Goal: Transaction & Acquisition: Purchase product/service

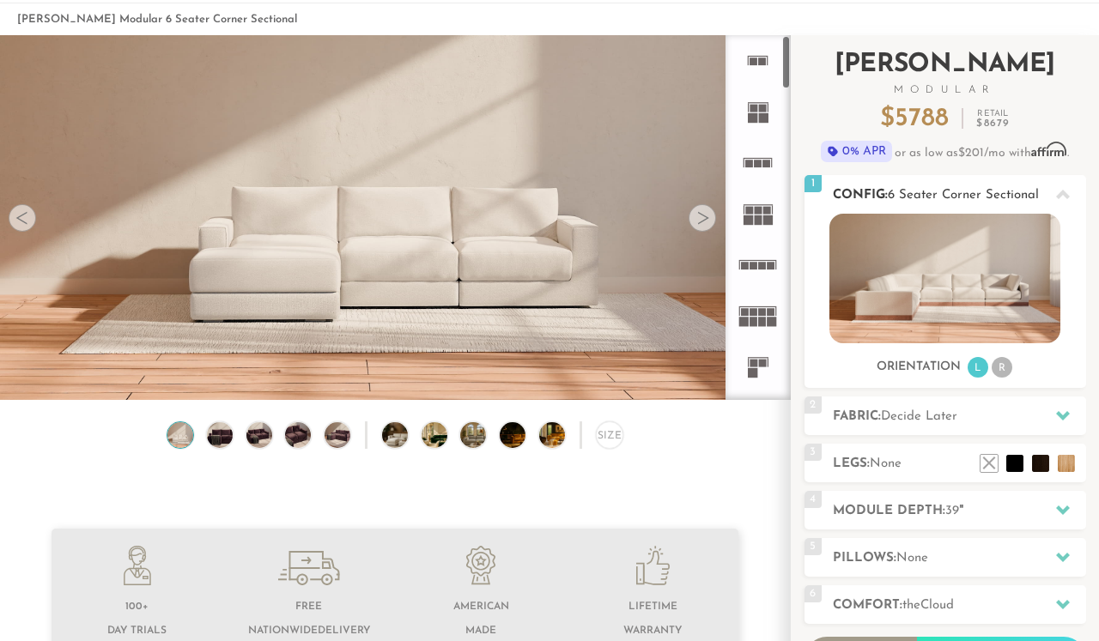
scroll to position [76, 0]
click at [1006, 363] on li "R" at bounding box center [1001, 366] width 21 height 21
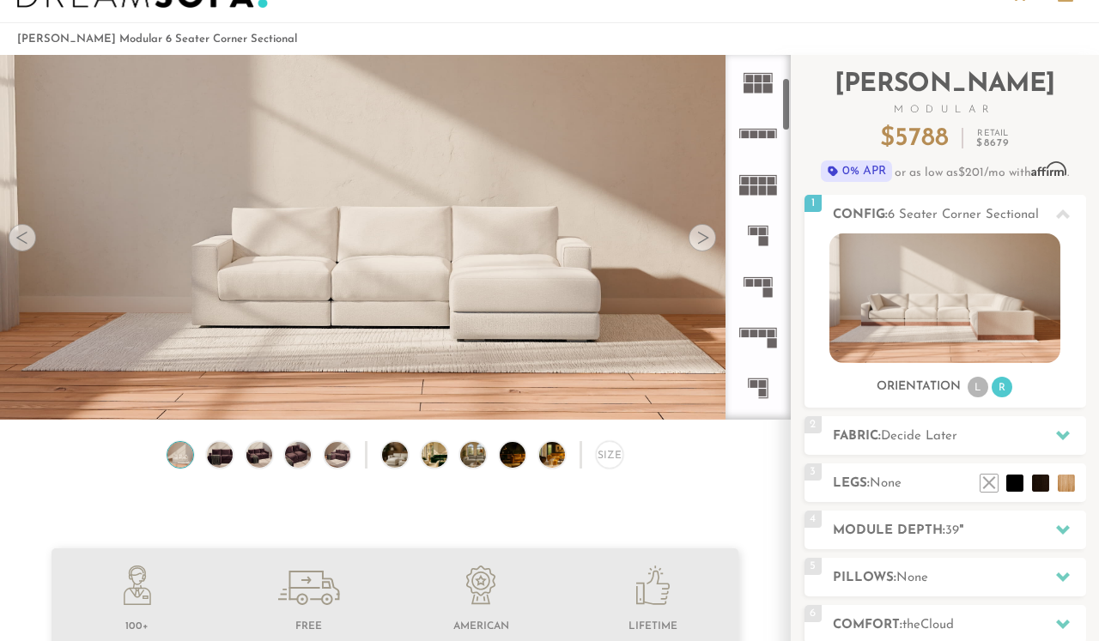
scroll to position [157, 0]
click at [755, 323] on rect at bounding box center [758, 322] width 38 height 1
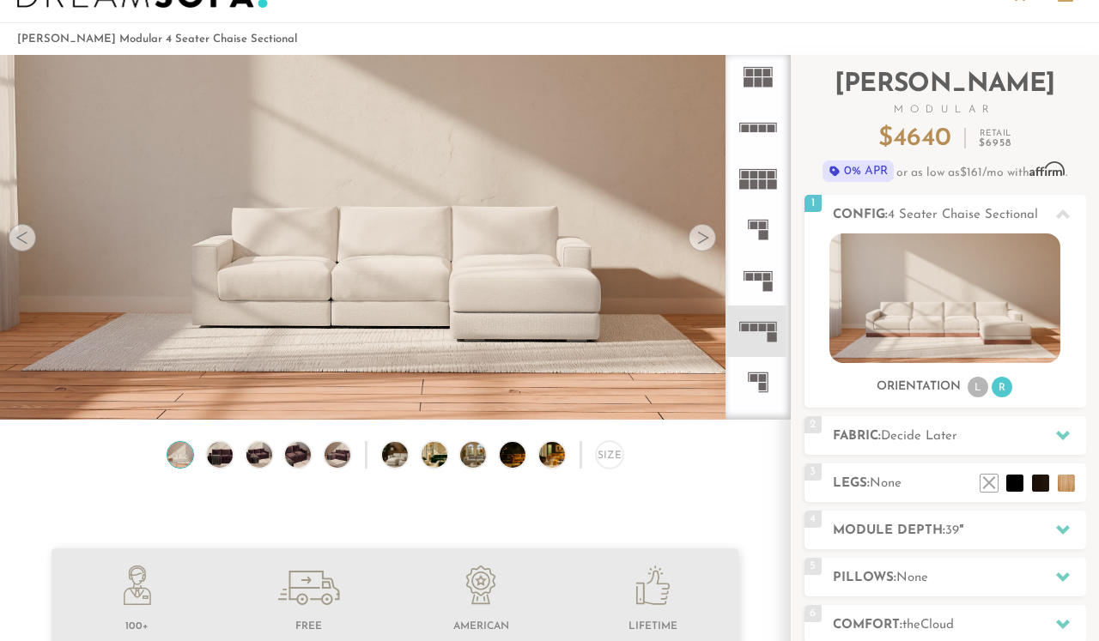
click at [754, 280] on rect at bounding box center [758, 277] width 8 height 8
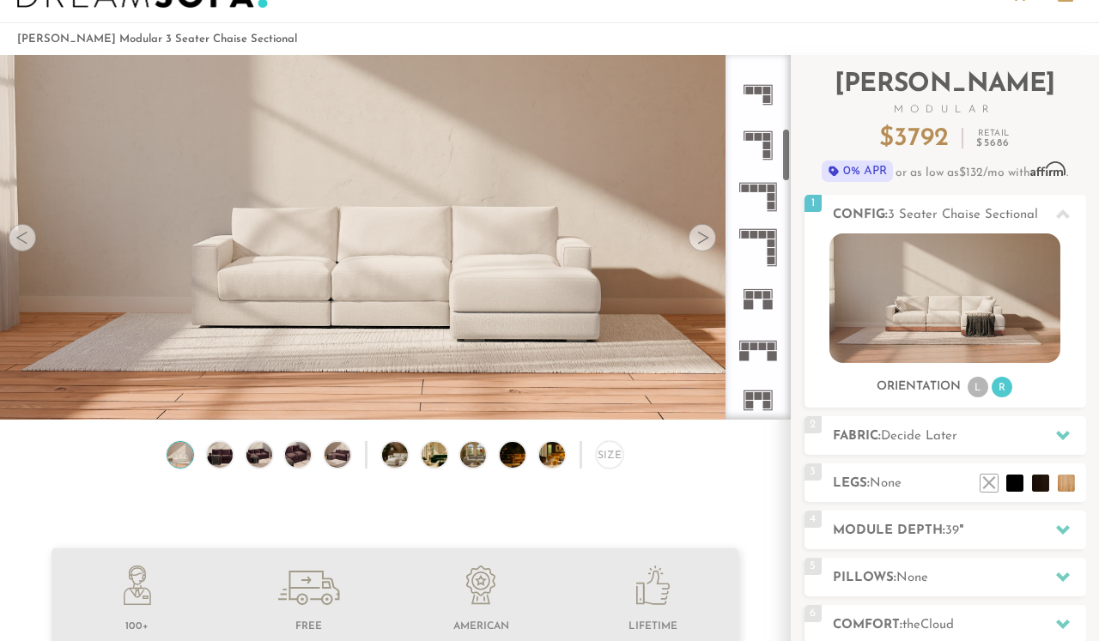
scroll to position [497, 0]
click at [756, 291] on rect at bounding box center [758, 294] width 8 height 8
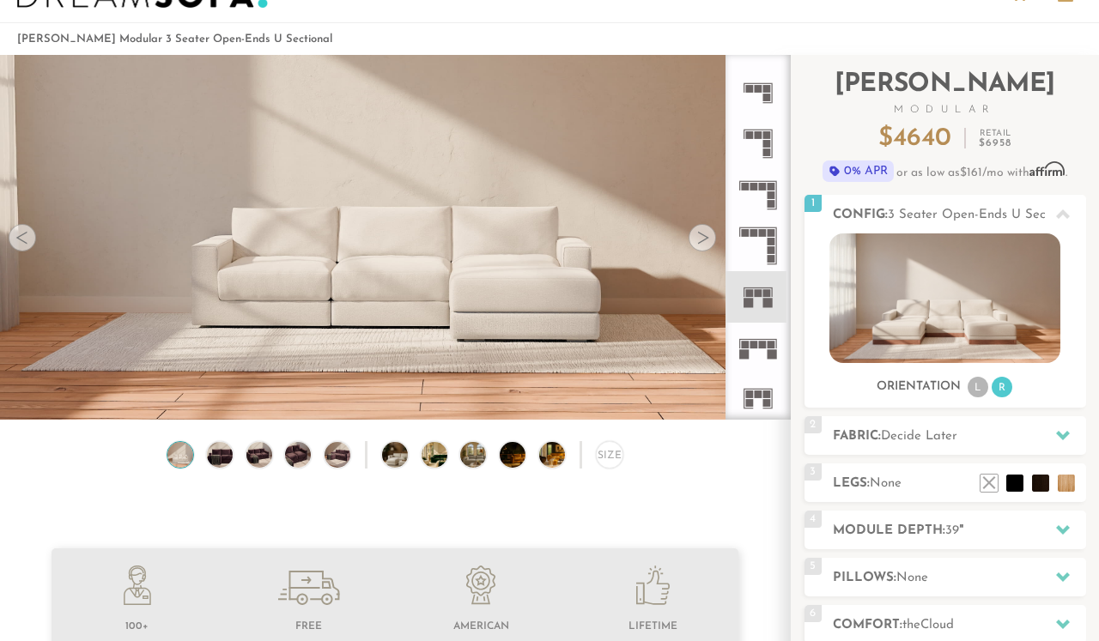
click at [765, 243] on icon at bounding box center [757, 246] width 51 height 51
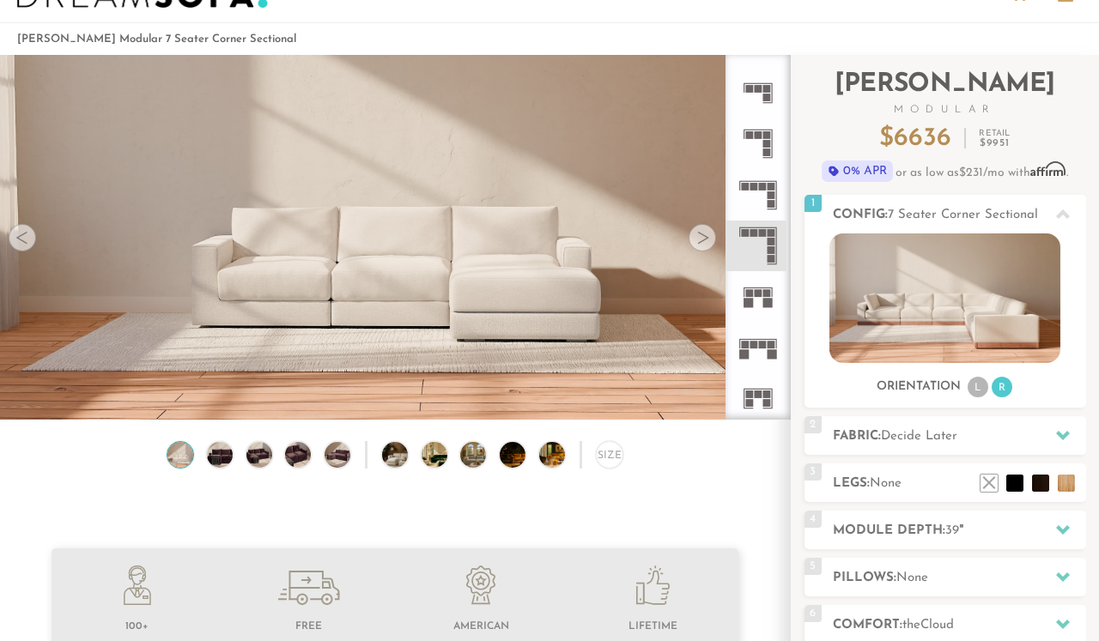
click at [763, 193] on icon at bounding box center [757, 195] width 51 height 51
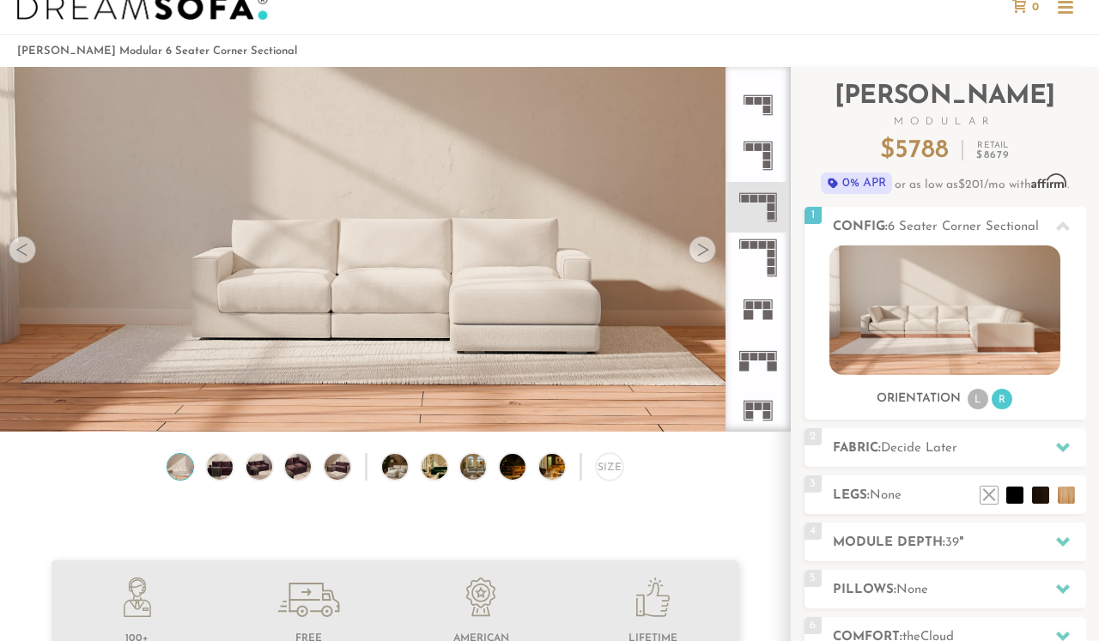
scroll to position [478, 0]
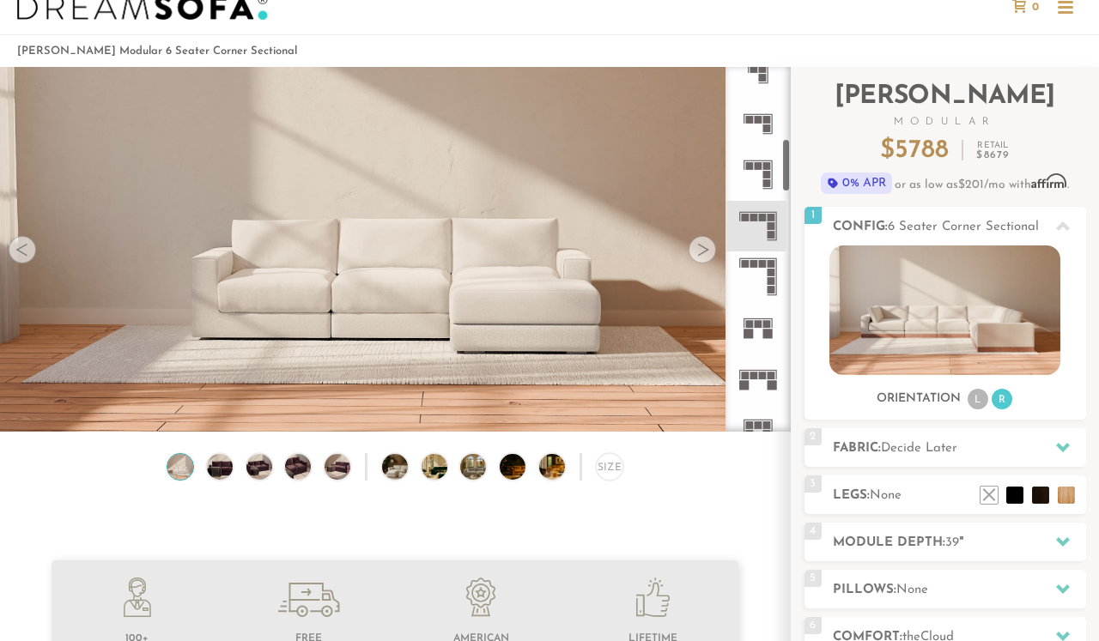
click at [761, 176] on icon at bounding box center [757, 174] width 51 height 51
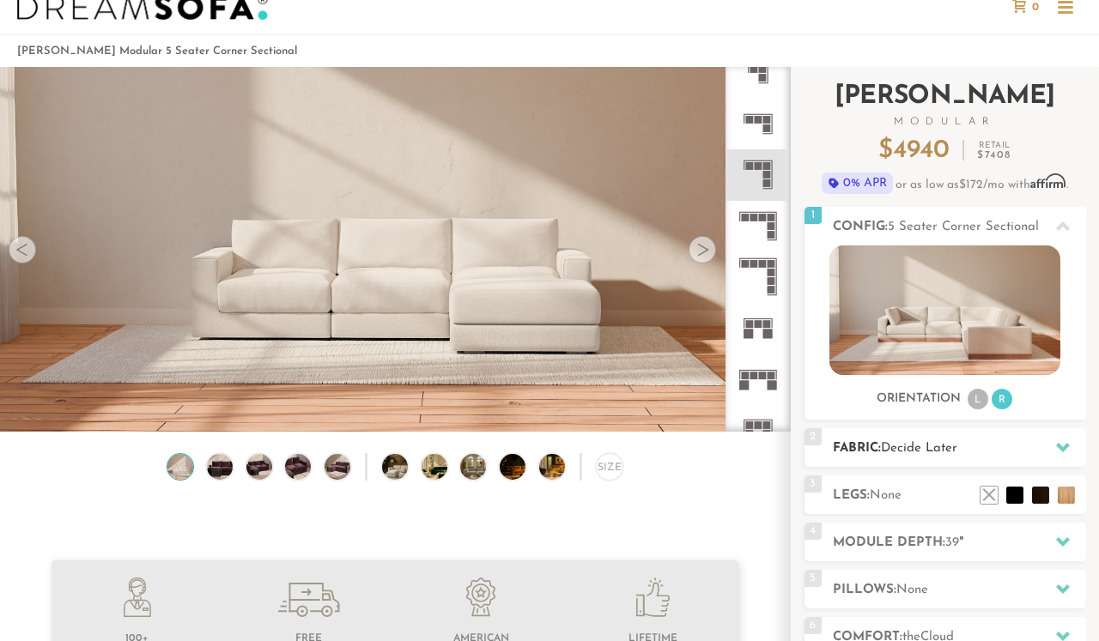
click at [975, 444] on h2 "Fabric: Decide Later" at bounding box center [959, 449] width 253 height 20
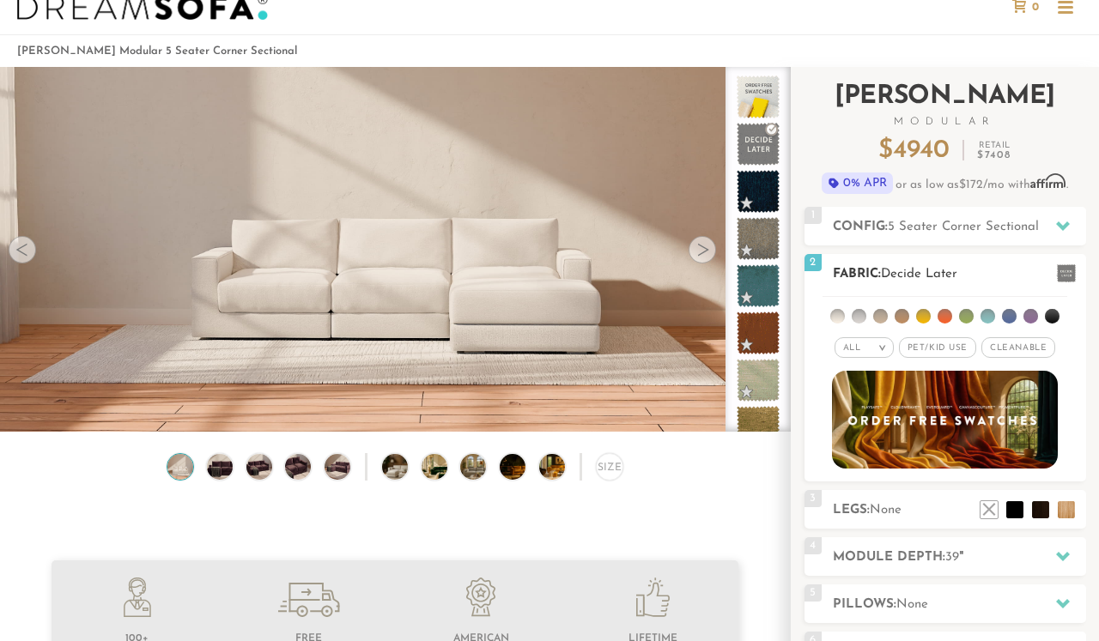
click at [1014, 348] on span "Cleanable x" at bounding box center [1018, 347] width 74 height 21
click at [956, 350] on span "Pet/Kid Use x" at bounding box center [930, 347] width 77 height 21
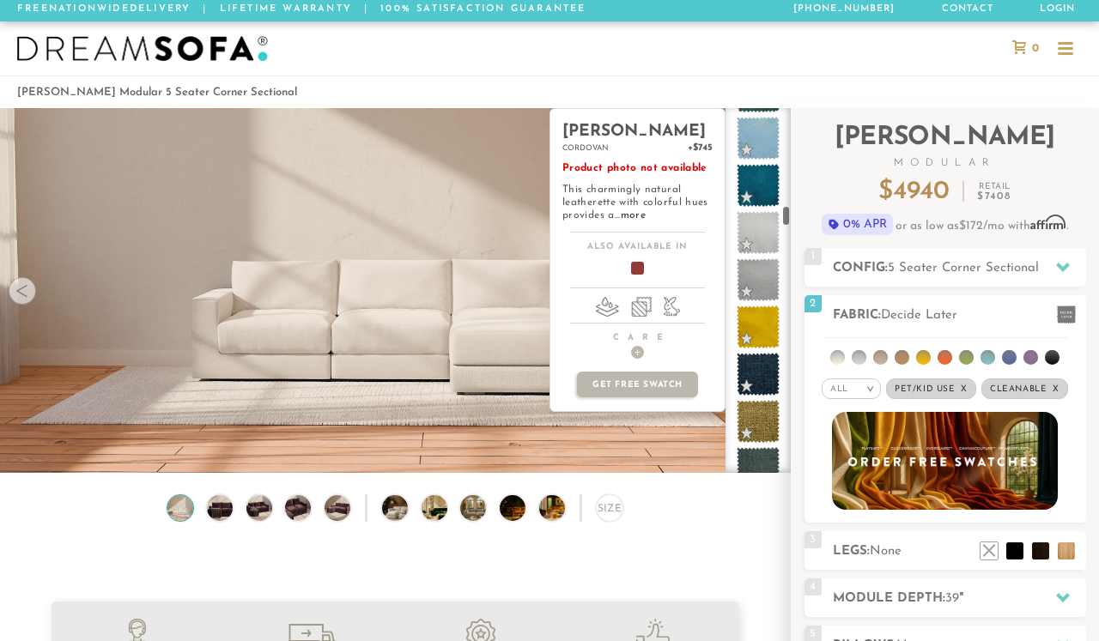
scroll to position [2741, 0]
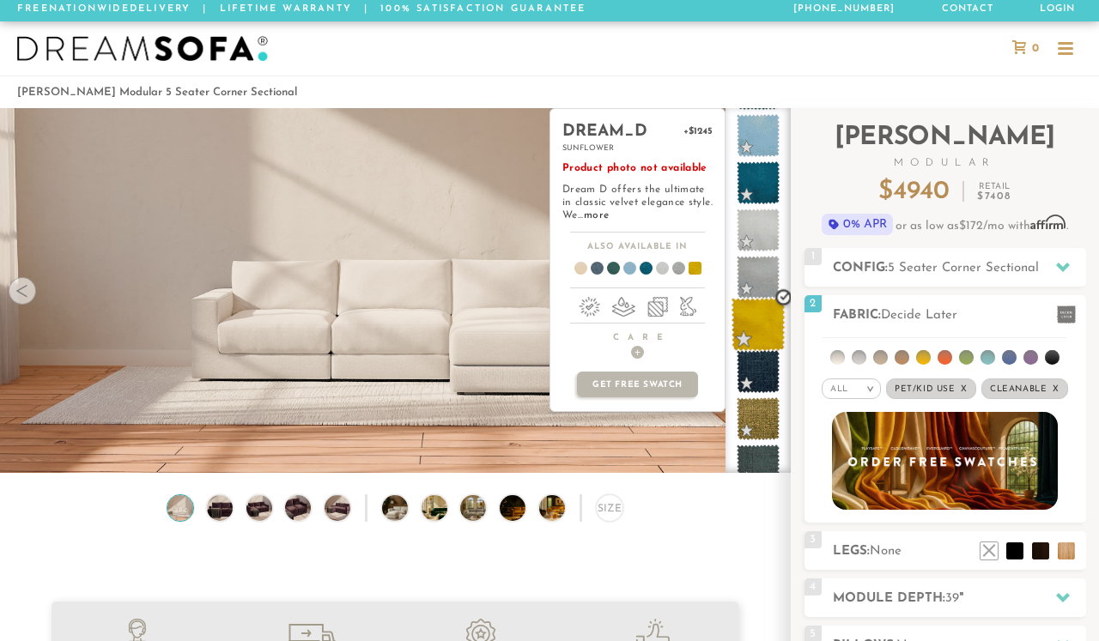
click at [759, 312] on span at bounding box center [758, 325] width 54 height 54
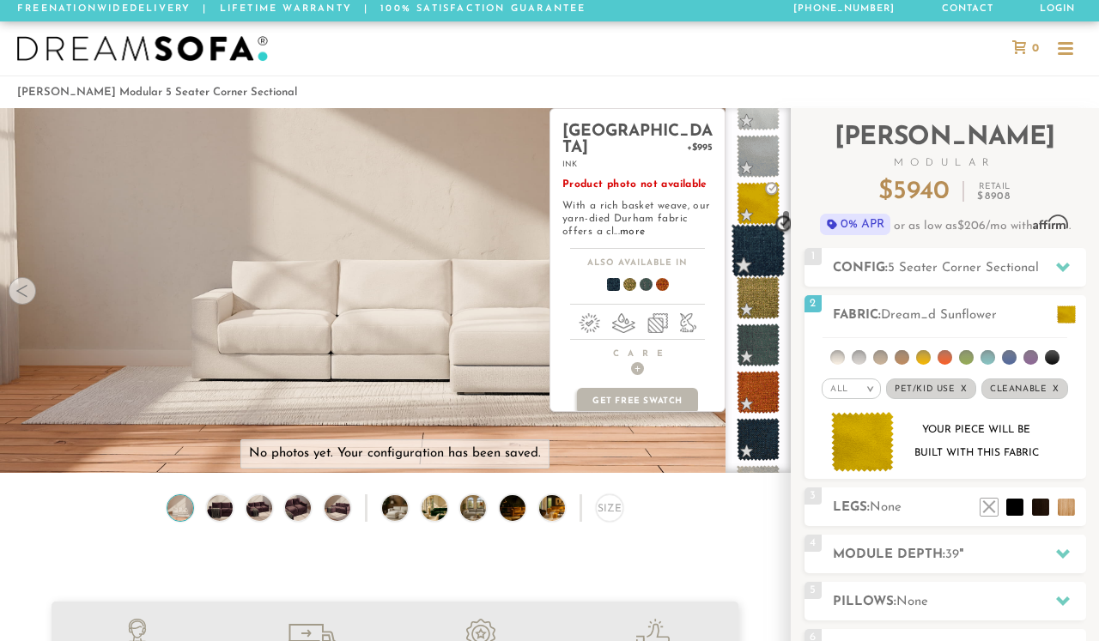
scroll to position [2873, 0]
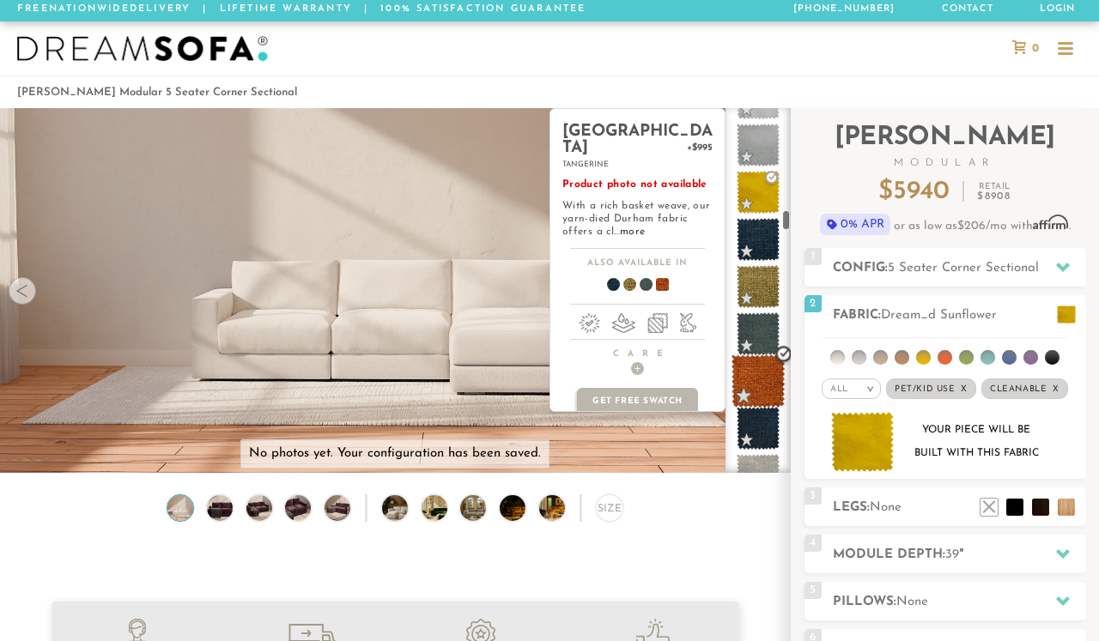
click at [760, 371] on span at bounding box center [758, 381] width 54 height 54
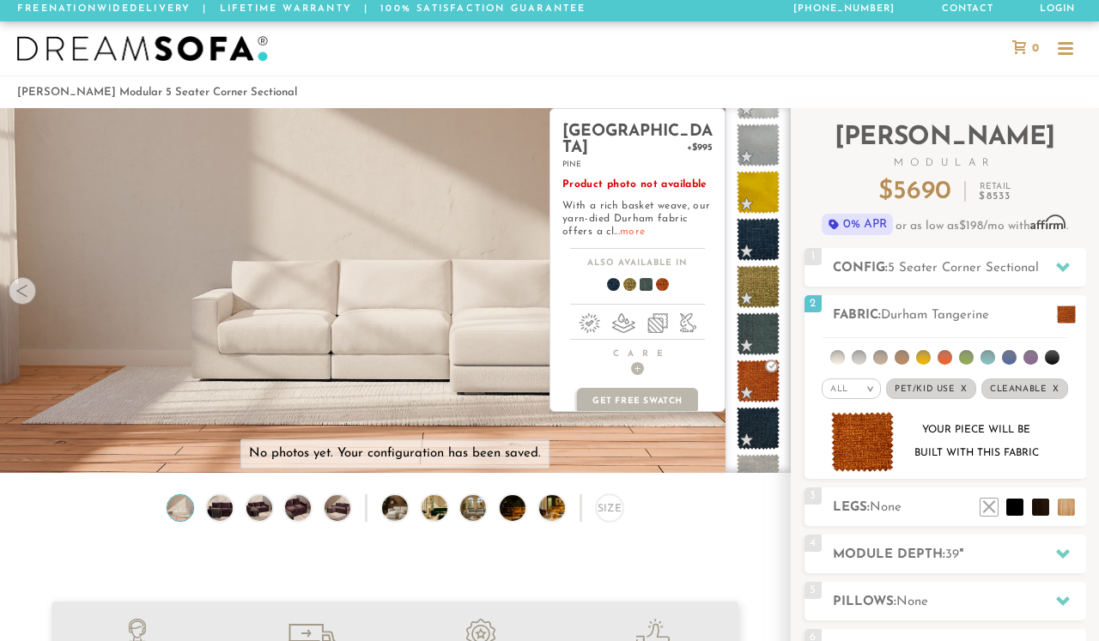
click at [634, 227] on link "more" at bounding box center [632, 232] width 25 height 10
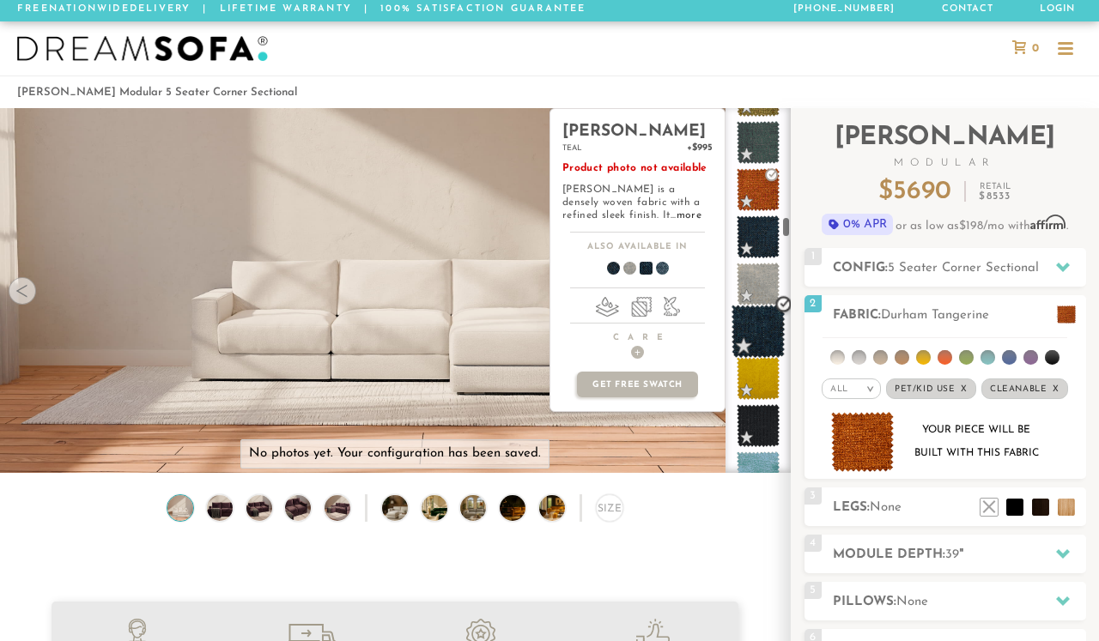
scroll to position [3064, 0]
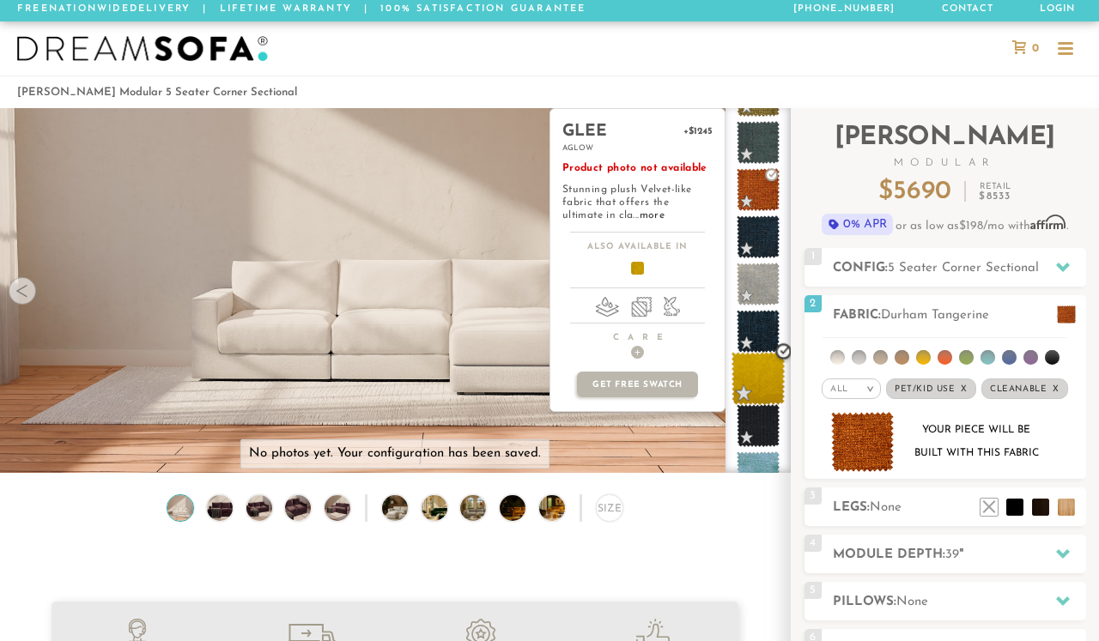
click at [755, 375] on span at bounding box center [758, 379] width 54 height 54
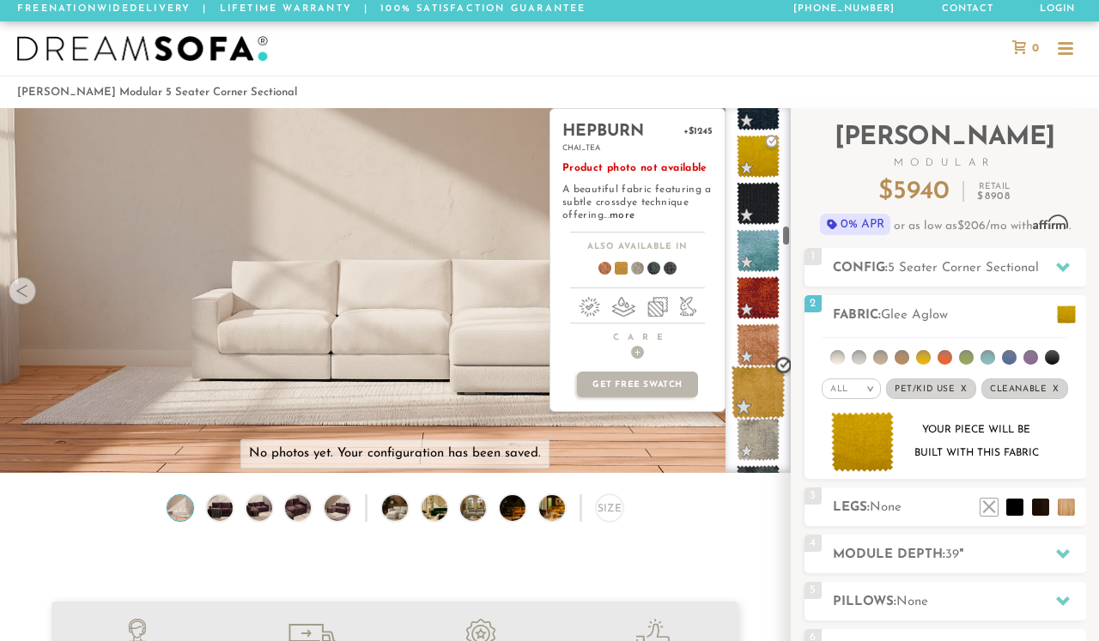
scroll to position [3291, 0]
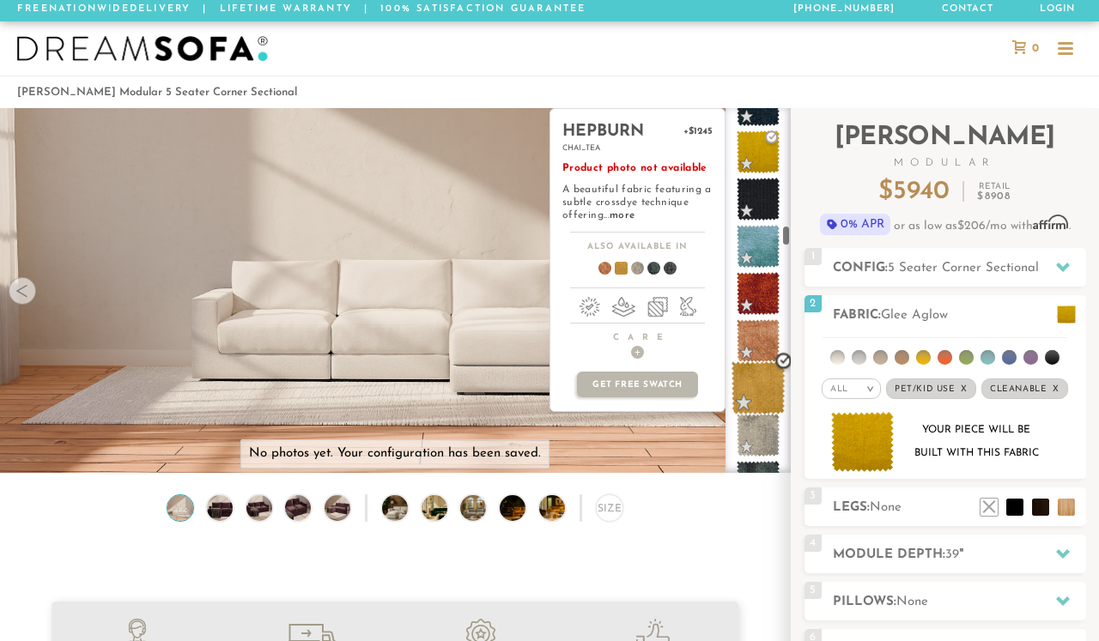
click at [754, 384] on span at bounding box center [758, 388] width 54 height 54
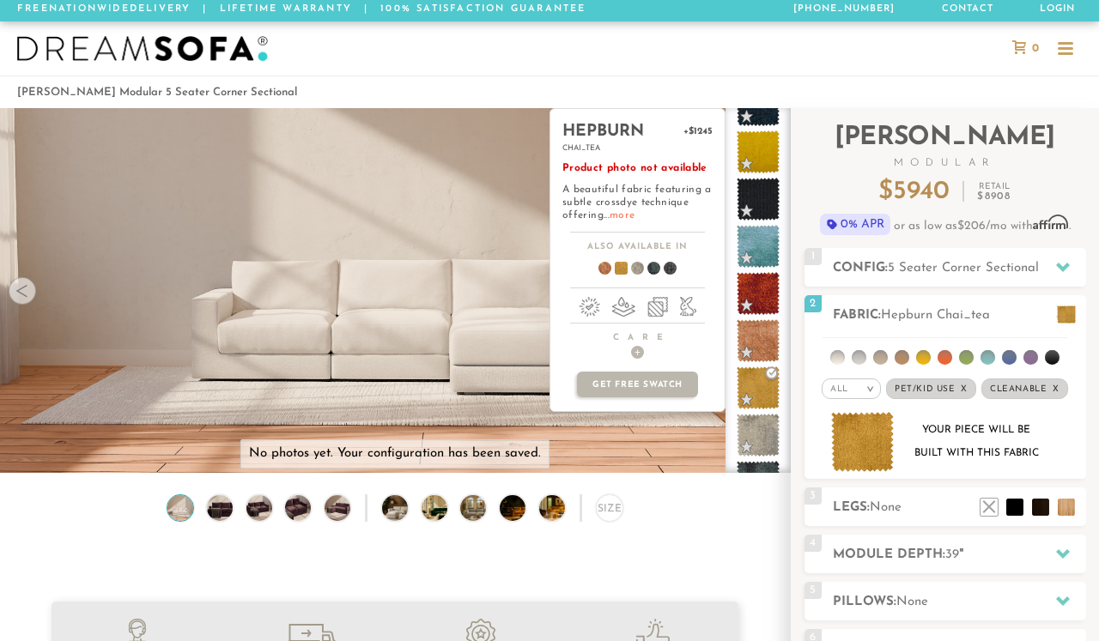
click at [619, 216] on link "more" at bounding box center [621, 215] width 25 height 10
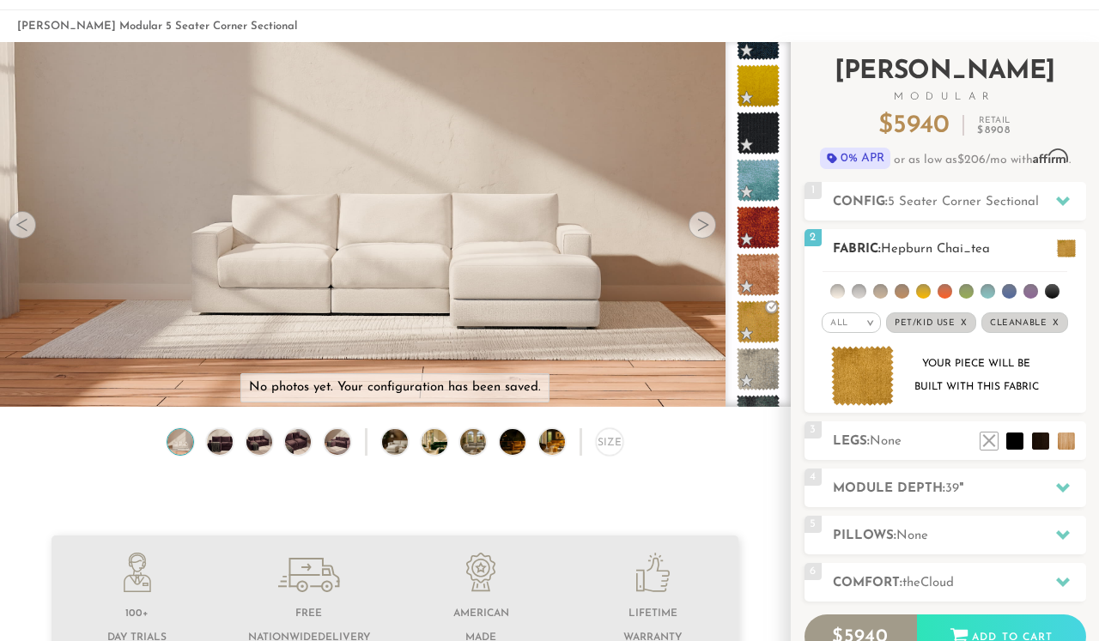
scroll to position [92, 0]
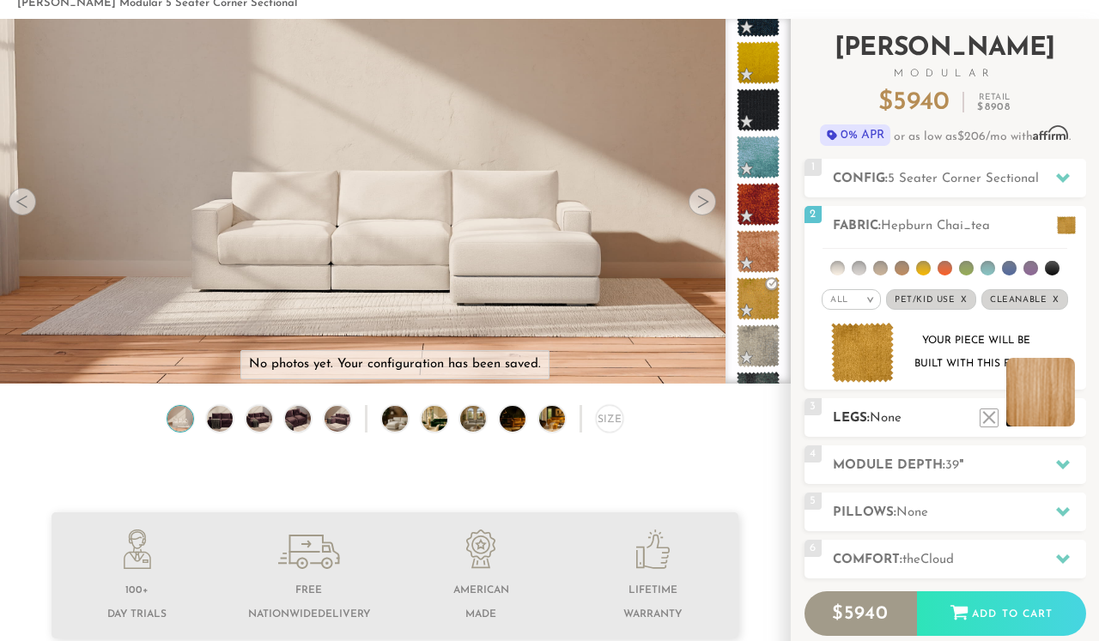
click at [1061, 420] on li at bounding box center [1040, 392] width 69 height 69
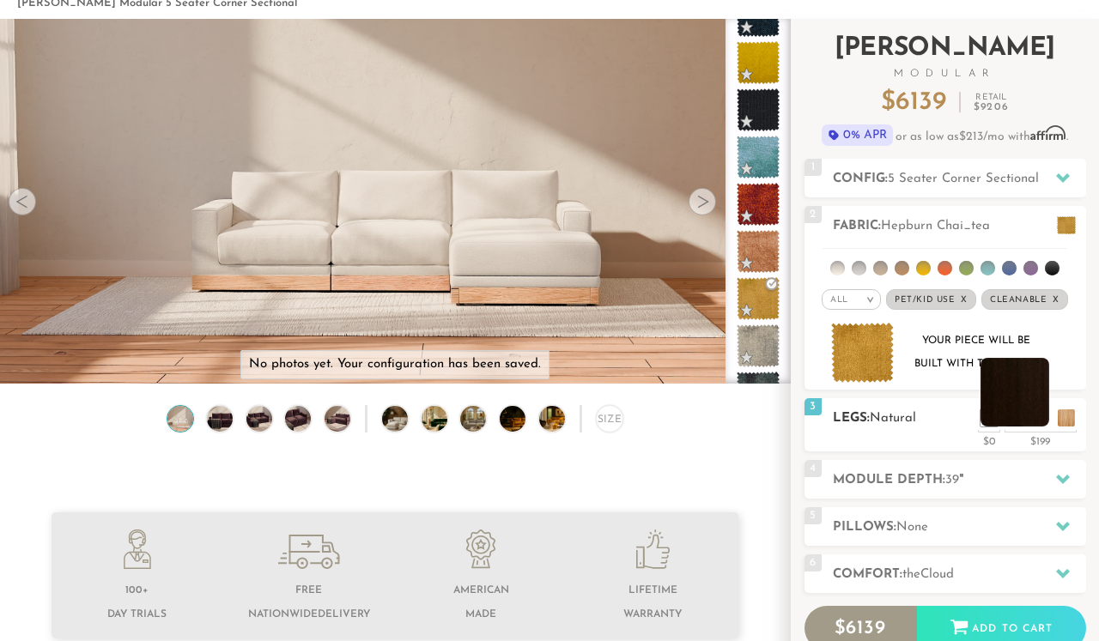
click at [1042, 420] on li at bounding box center [1014, 392] width 69 height 69
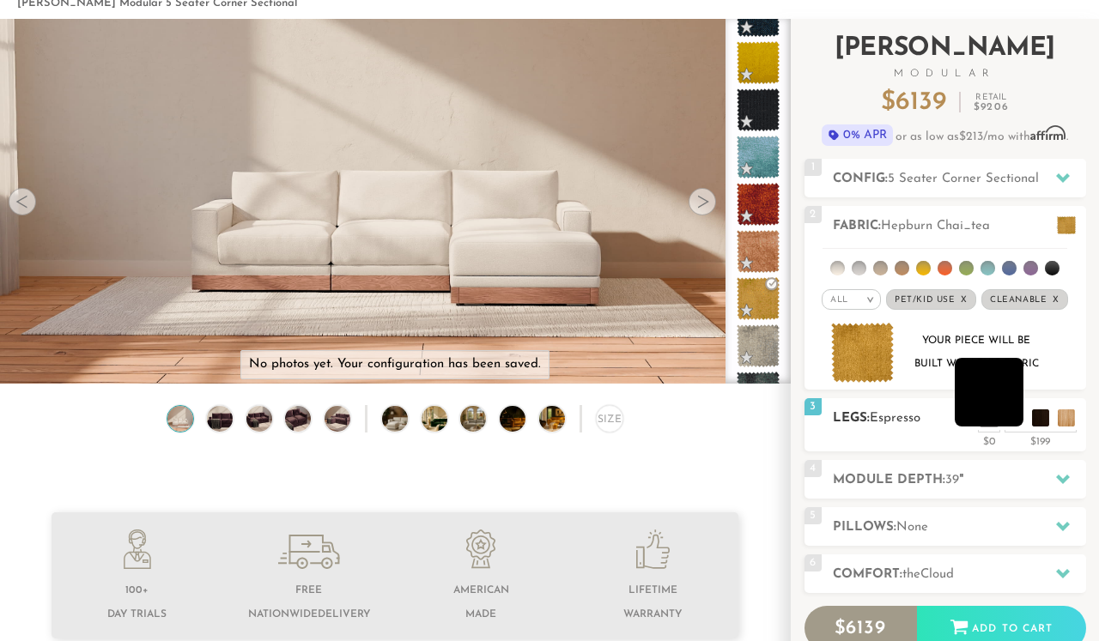
click at [1015, 416] on li at bounding box center [988, 392] width 69 height 69
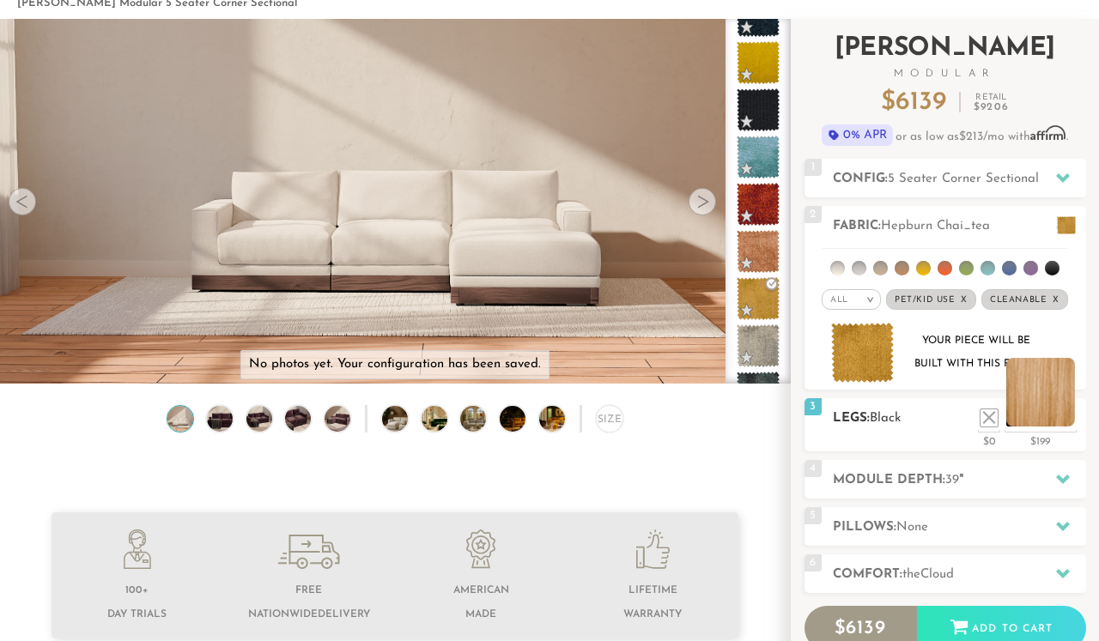
click at [1065, 415] on li at bounding box center [1040, 392] width 69 height 69
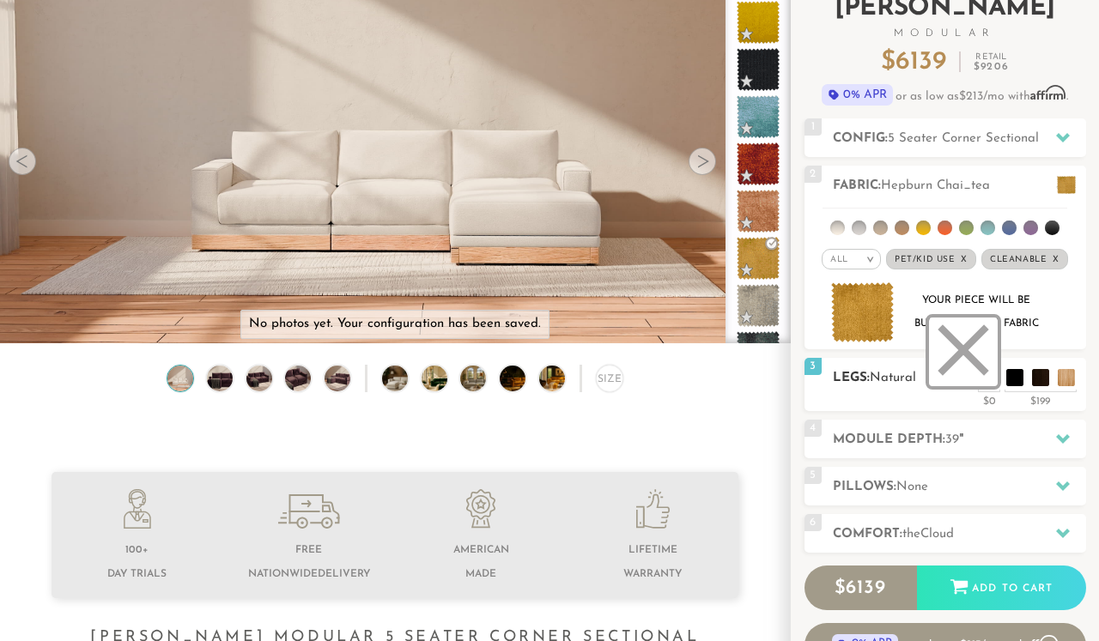
scroll to position [136, 0]
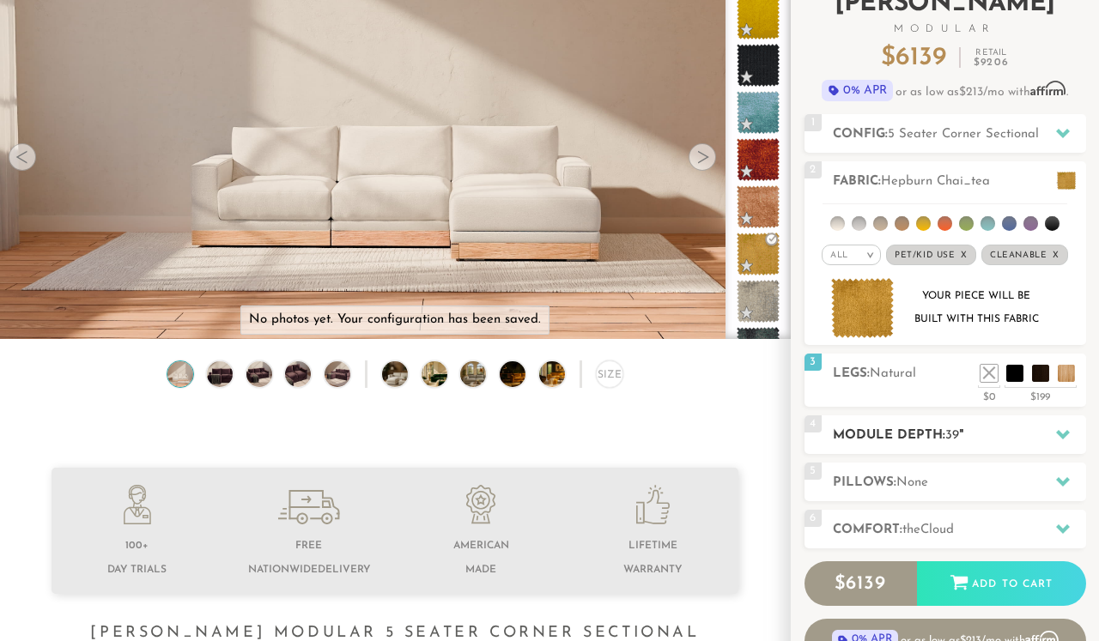
click at [954, 435] on span "39" at bounding box center [952, 435] width 14 height 13
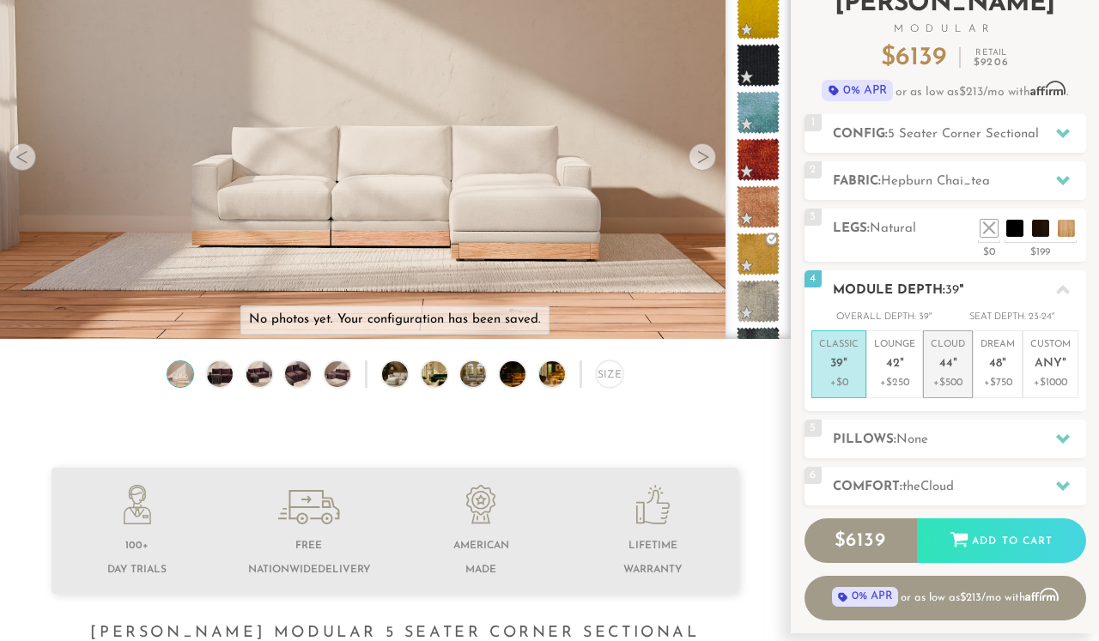
click at [948, 381] on p "+$500" at bounding box center [947, 382] width 34 height 15
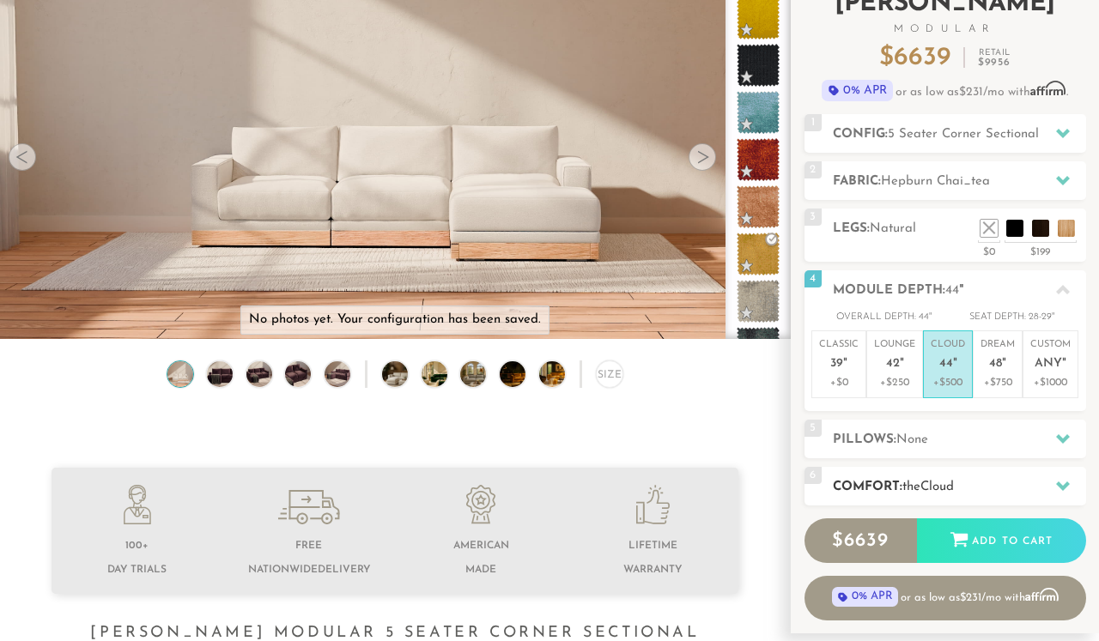
click at [947, 477] on h2 "Comfort: the Cloud" at bounding box center [959, 487] width 253 height 20
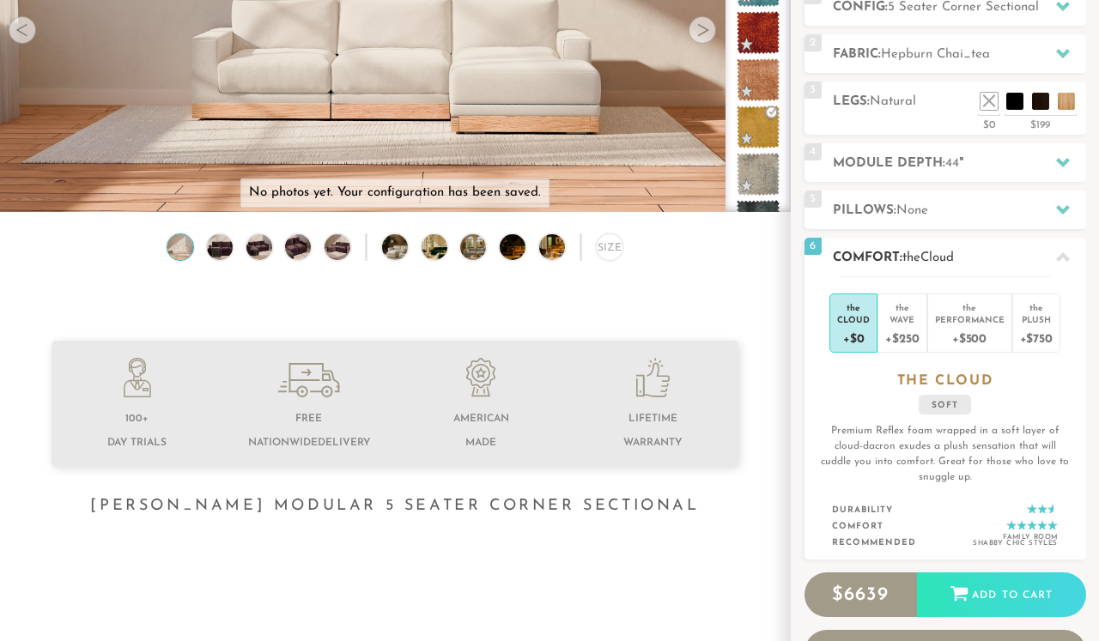
scroll to position [264, 0]
click at [903, 336] on div "+$250" at bounding box center [901, 337] width 33 height 25
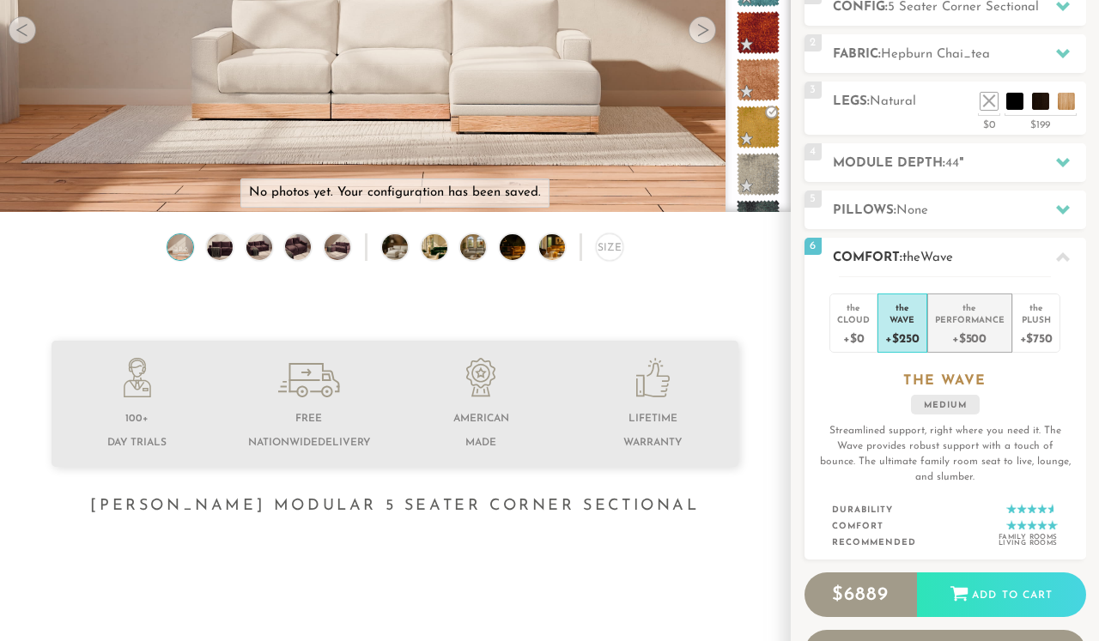
click at [952, 327] on div "+$500" at bounding box center [970, 337] width 70 height 25
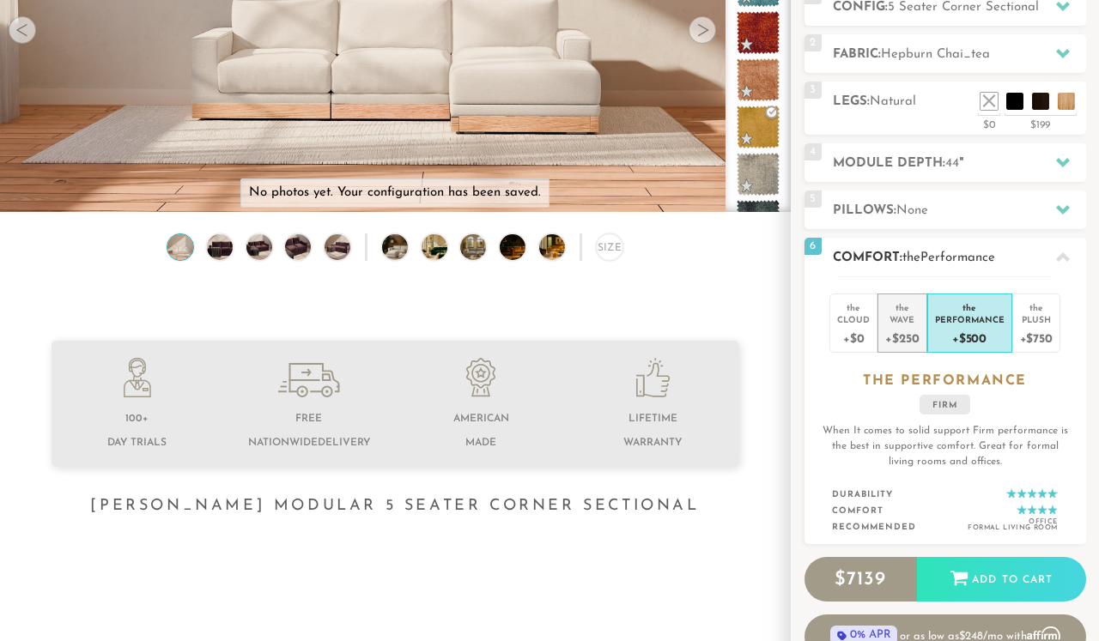
click at [900, 324] on div "Wave" at bounding box center [901, 319] width 33 height 12
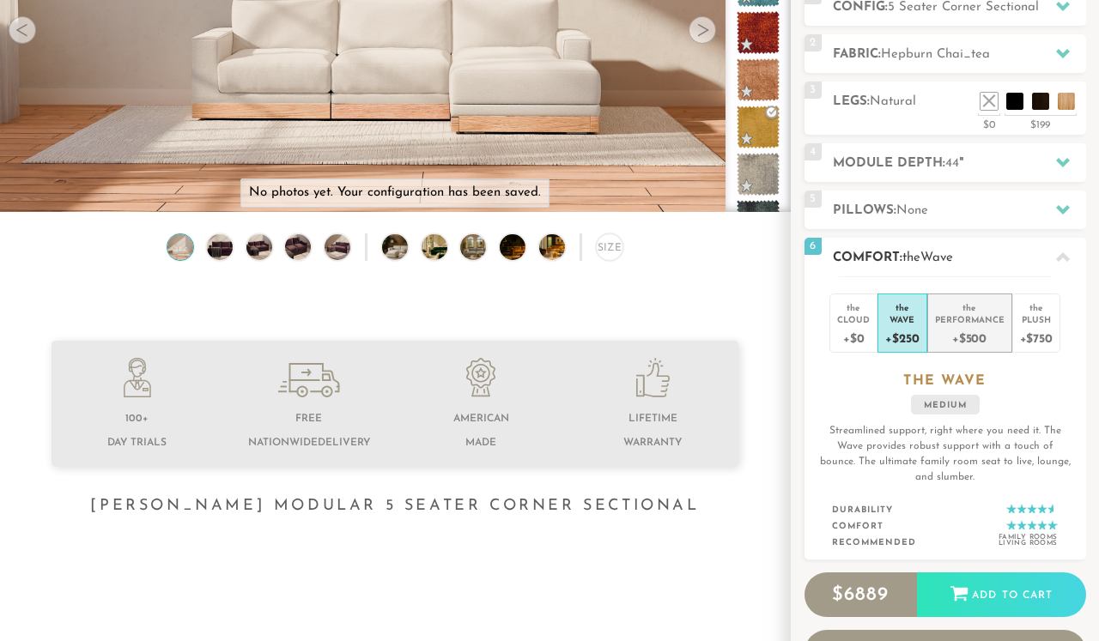
click at [971, 323] on div "Performance" at bounding box center [970, 319] width 70 height 12
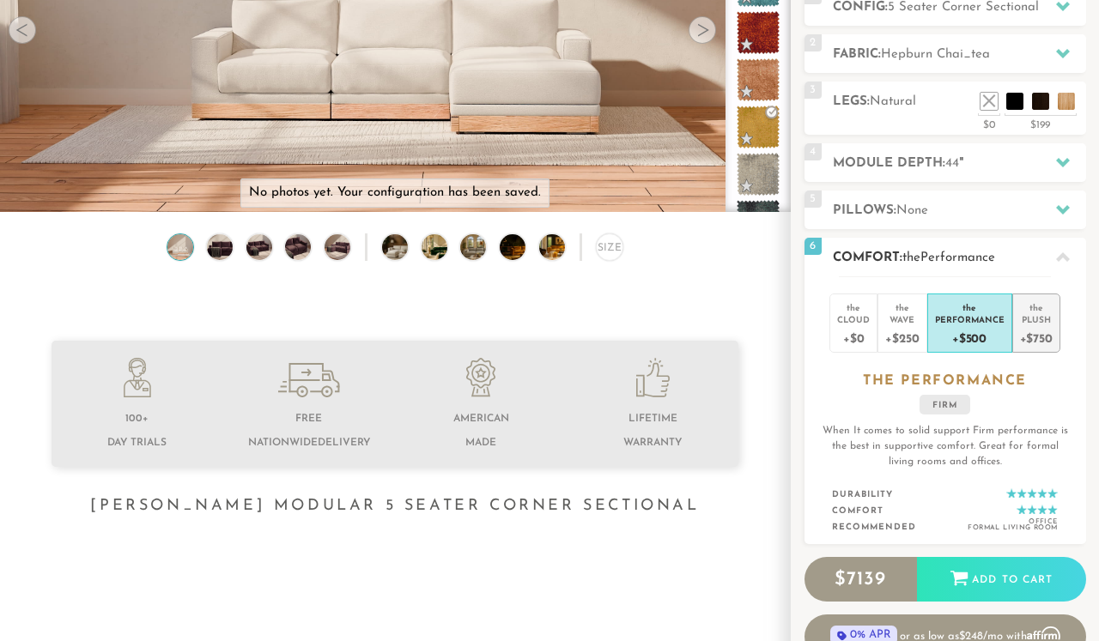
click at [1037, 313] on div "Plush" at bounding box center [1036, 319] width 33 height 12
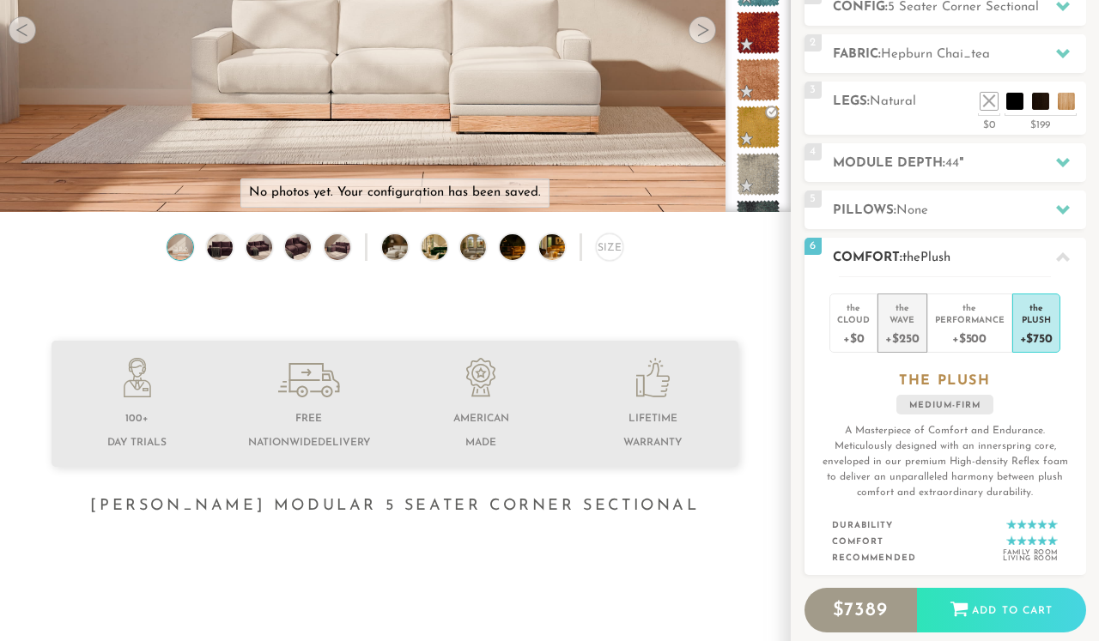
click at [906, 337] on div "+$250" at bounding box center [901, 337] width 33 height 25
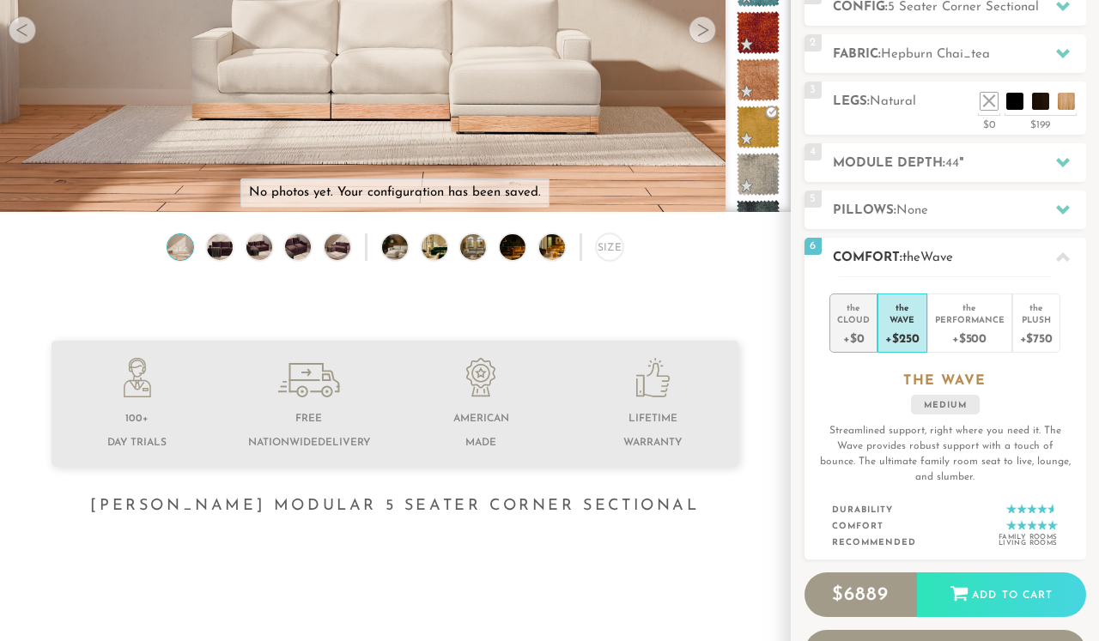
click at [865, 341] on div "+$0" at bounding box center [853, 337] width 33 height 25
click at [902, 333] on div "+$250" at bounding box center [901, 337] width 33 height 25
click at [966, 323] on div "Performance" at bounding box center [970, 319] width 70 height 12
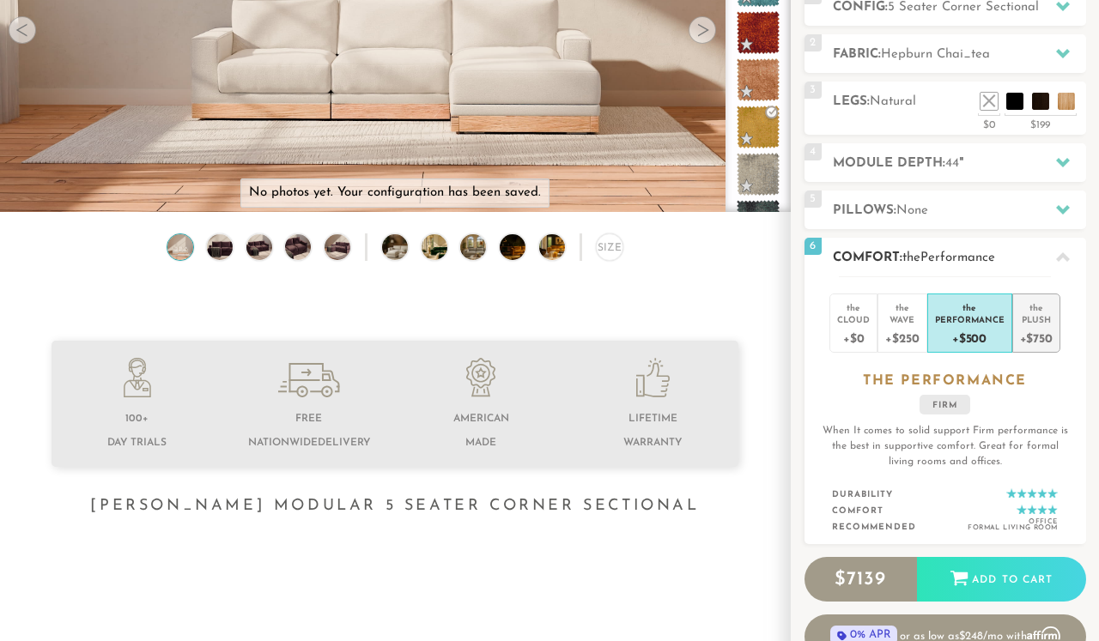
click at [1035, 312] on div "the" at bounding box center [1036, 304] width 33 height 17
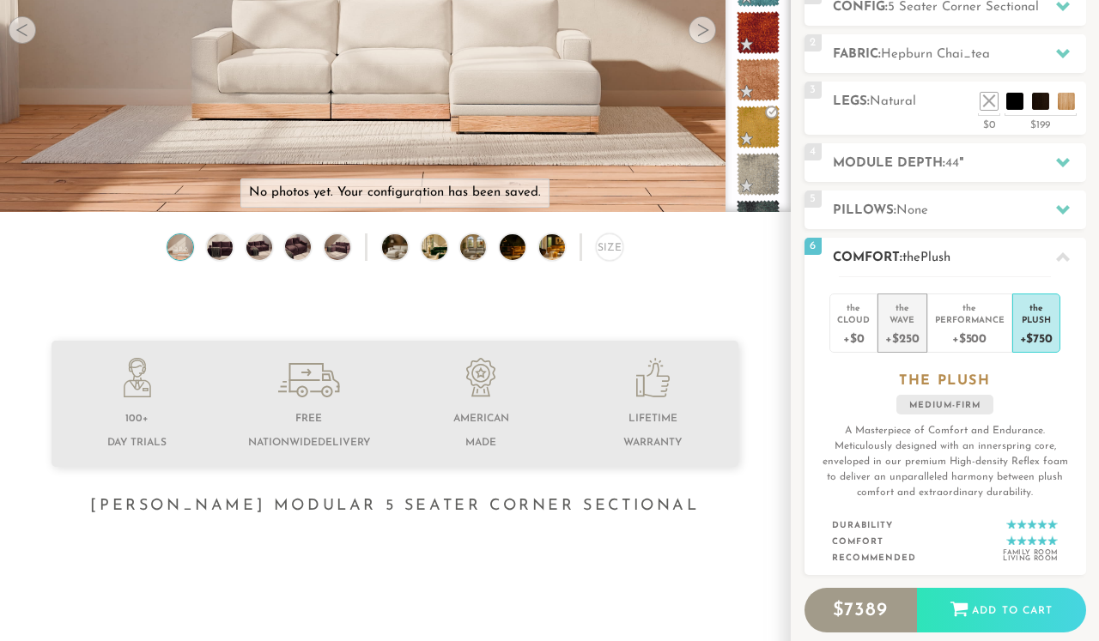
click at [908, 326] on div "+$250" at bounding box center [901, 337] width 33 height 25
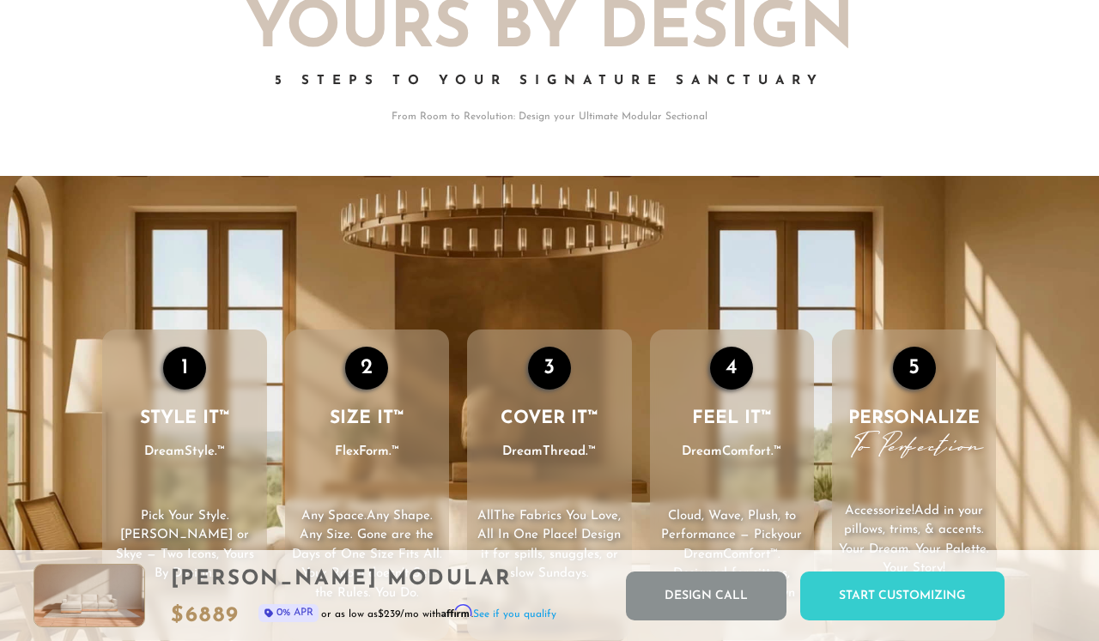
scroll to position [2034, 0]
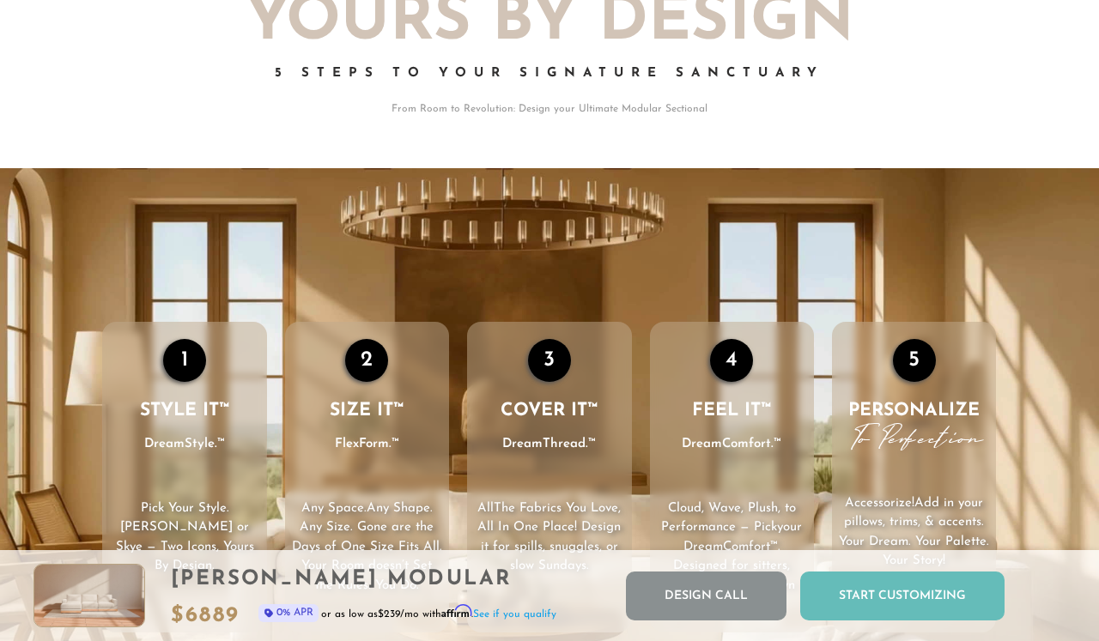
click at [913, 595] on div "Start Customizing" at bounding box center [902, 596] width 204 height 49
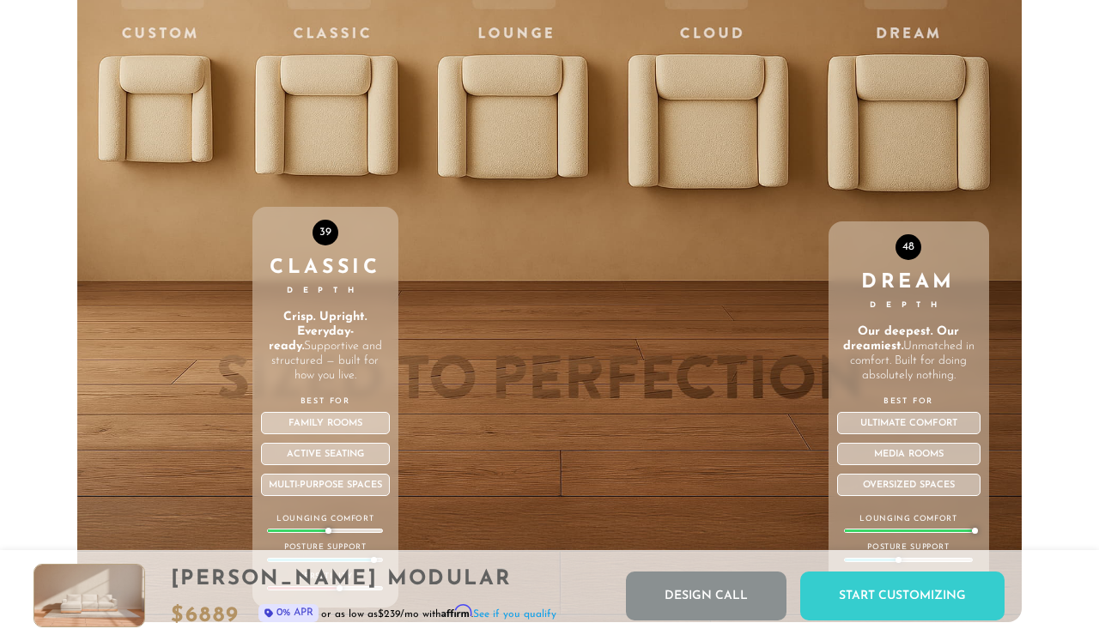
scroll to position [5481, 0]
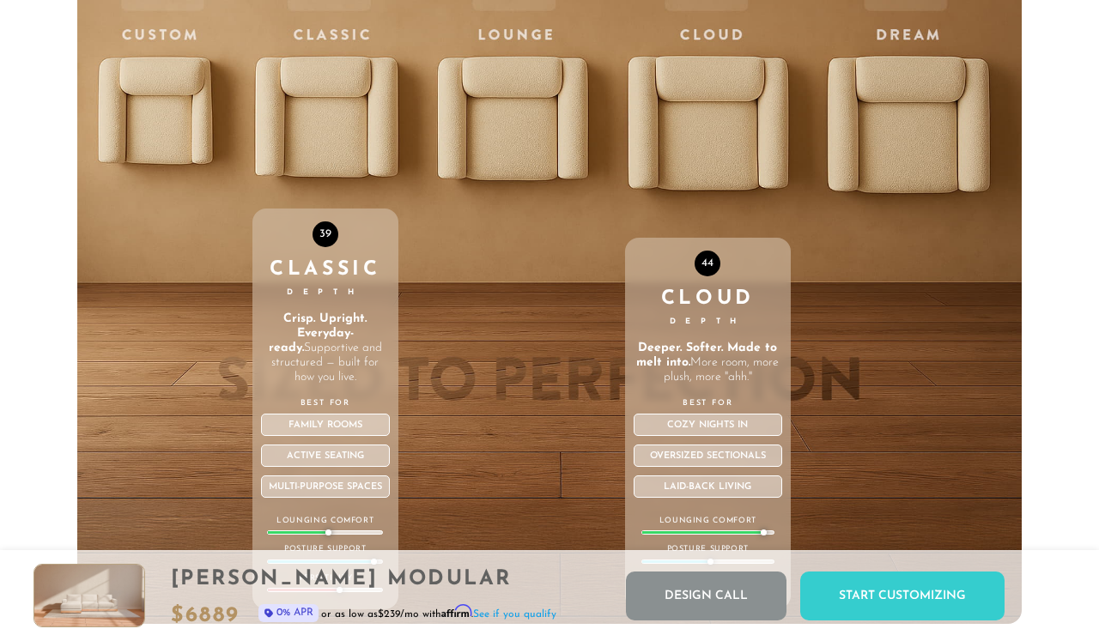
click at [707, 184] on div "44 Cloud Depth Deeper. Softer. Made to melt into. More room, more plush, more "…" at bounding box center [708, 260] width 166 height 730
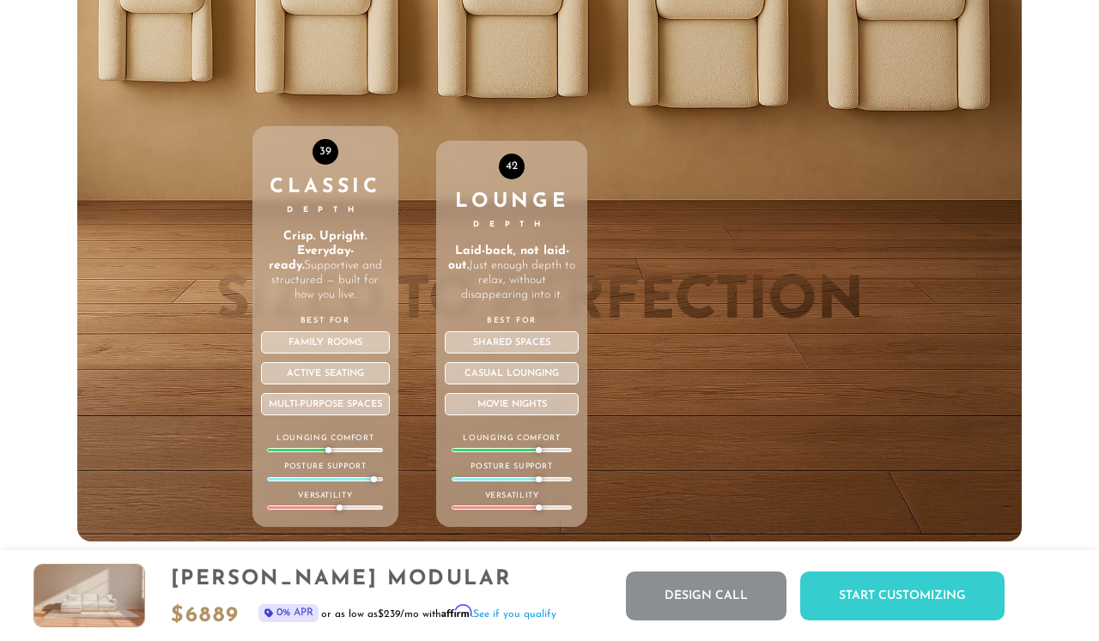
scroll to position [5564, 0]
click at [541, 70] on div "42 Lounge Depth Laid-back, not laid-out. Just enough depth to relax, without di…" at bounding box center [511, 178] width 151 height 730
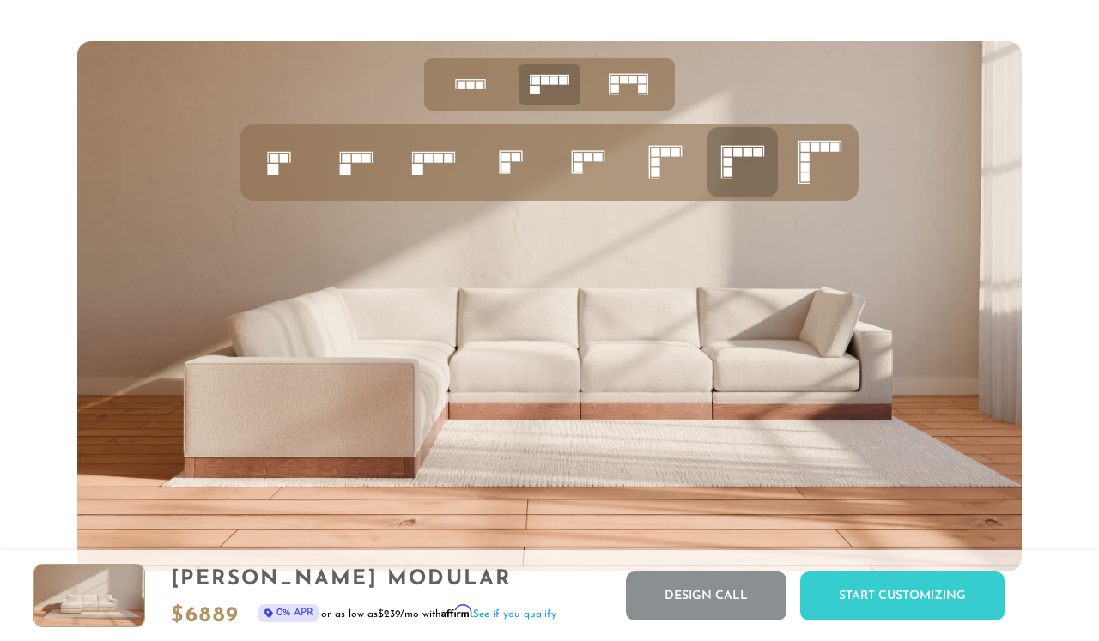
scroll to position [6348, 0]
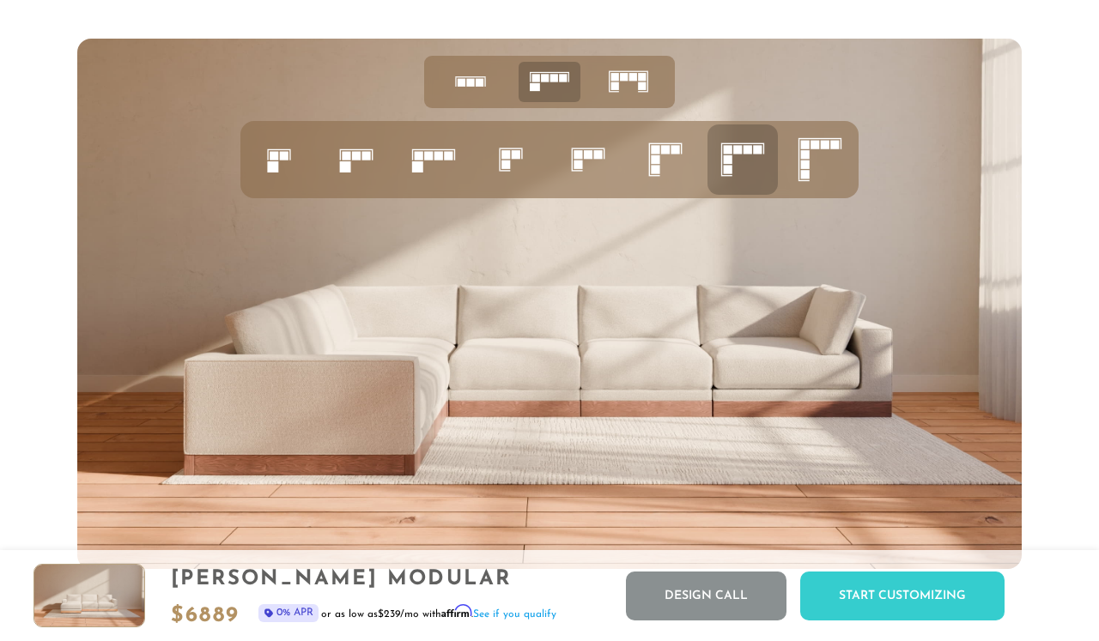
click at [436, 151] on icon at bounding box center [433, 159] width 58 height 58
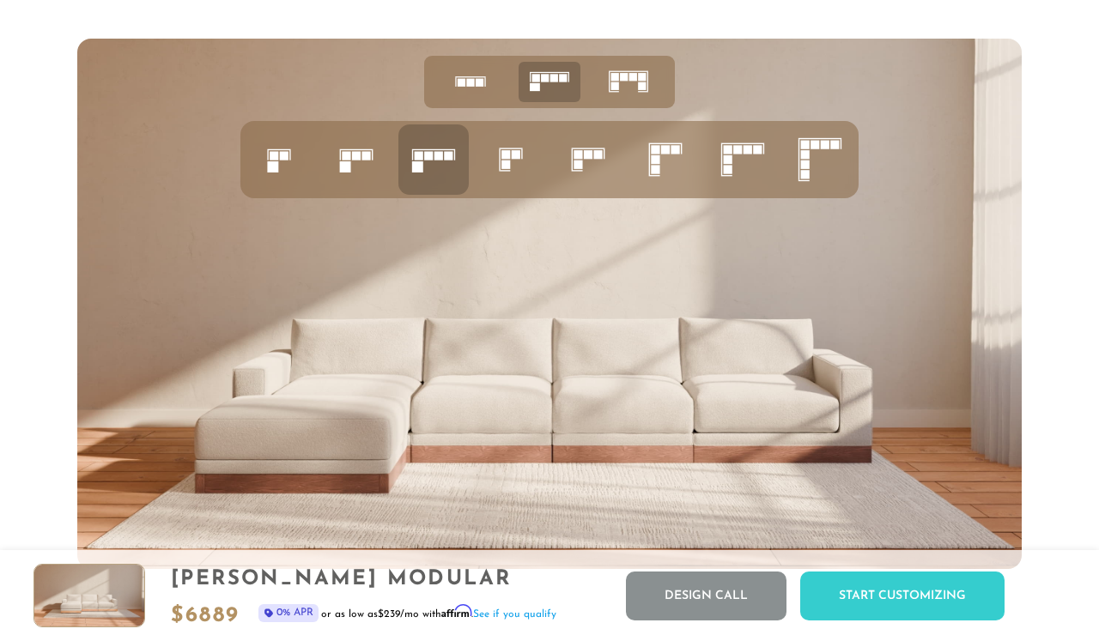
click at [368, 155] on rect at bounding box center [365, 155] width 9 height 9
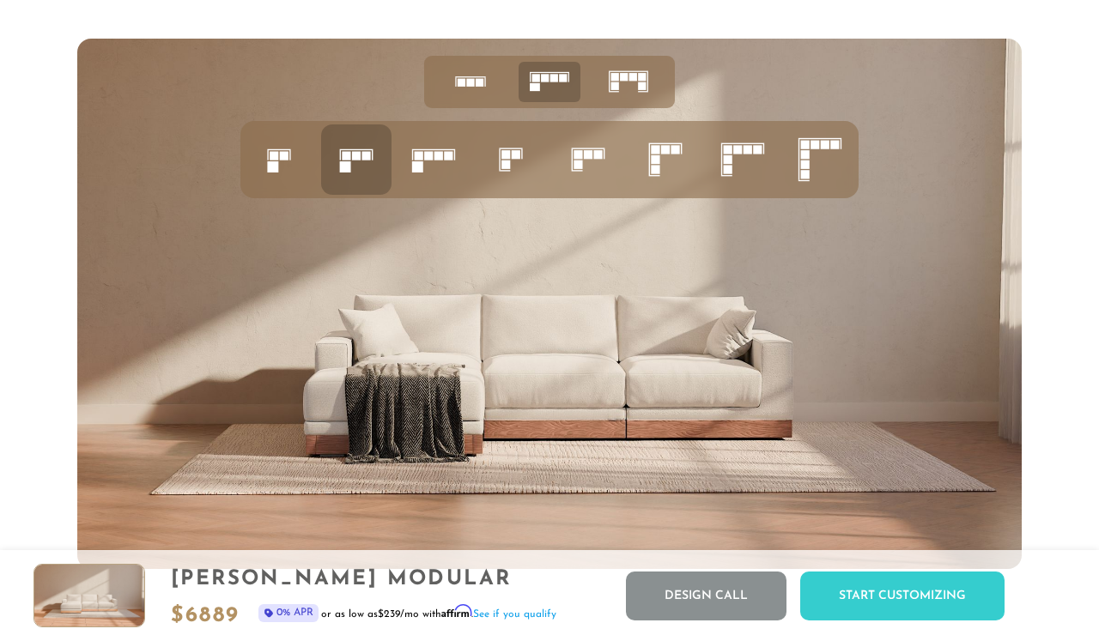
click at [296, 161] on icon at bounding box center [279, 159] width 58 height 58
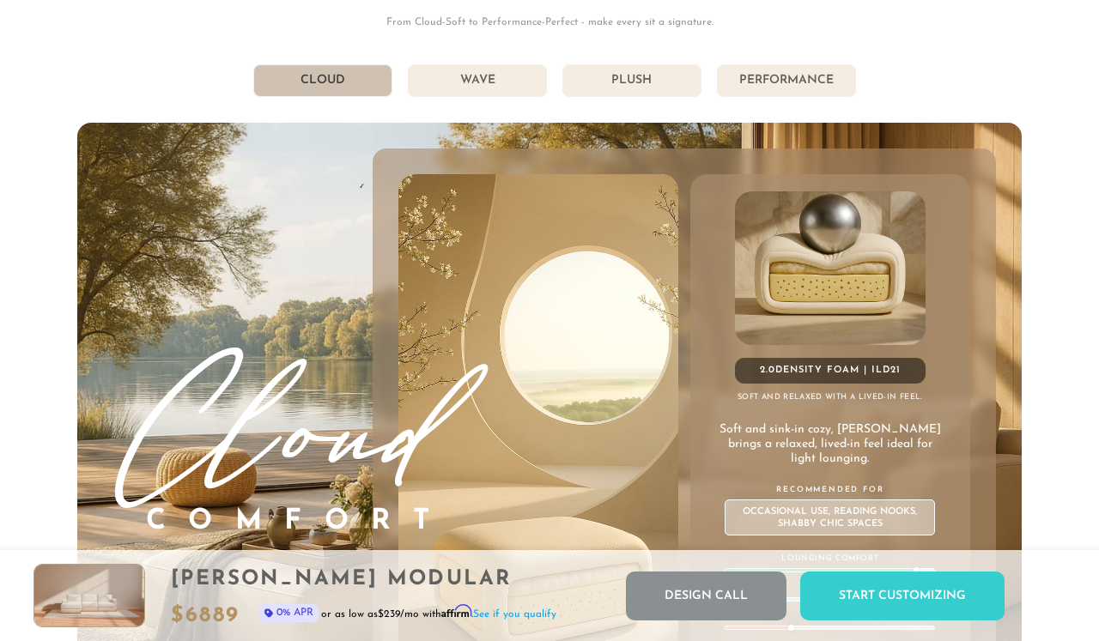
scroll to position [8824, 0]
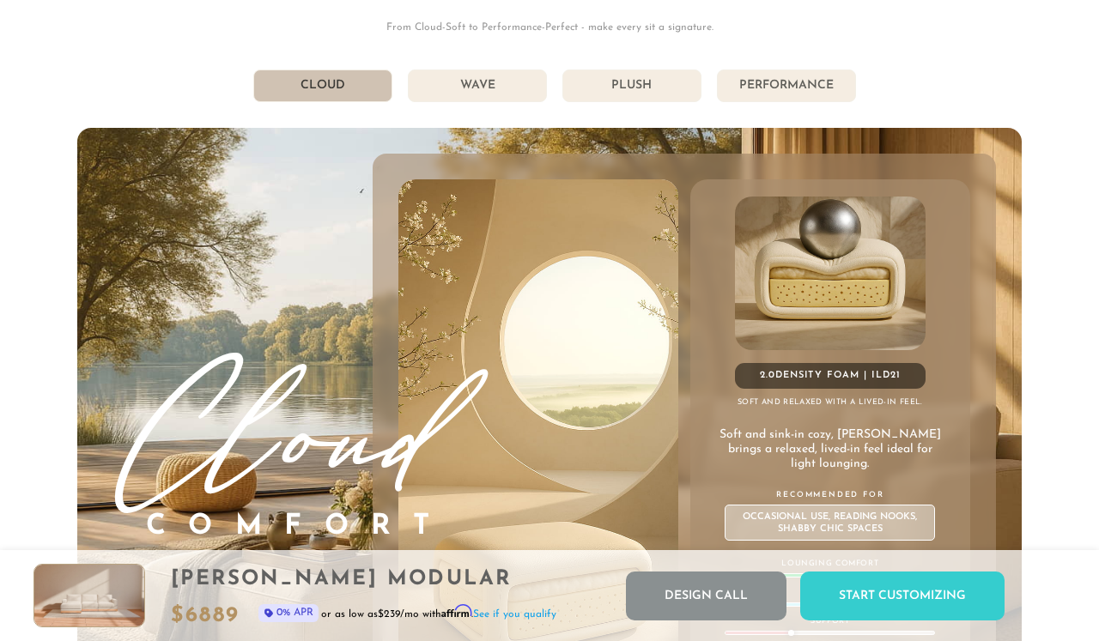
click at [492, 88] on li "Wave" at bounding box center [477, 86] width 139 height 33
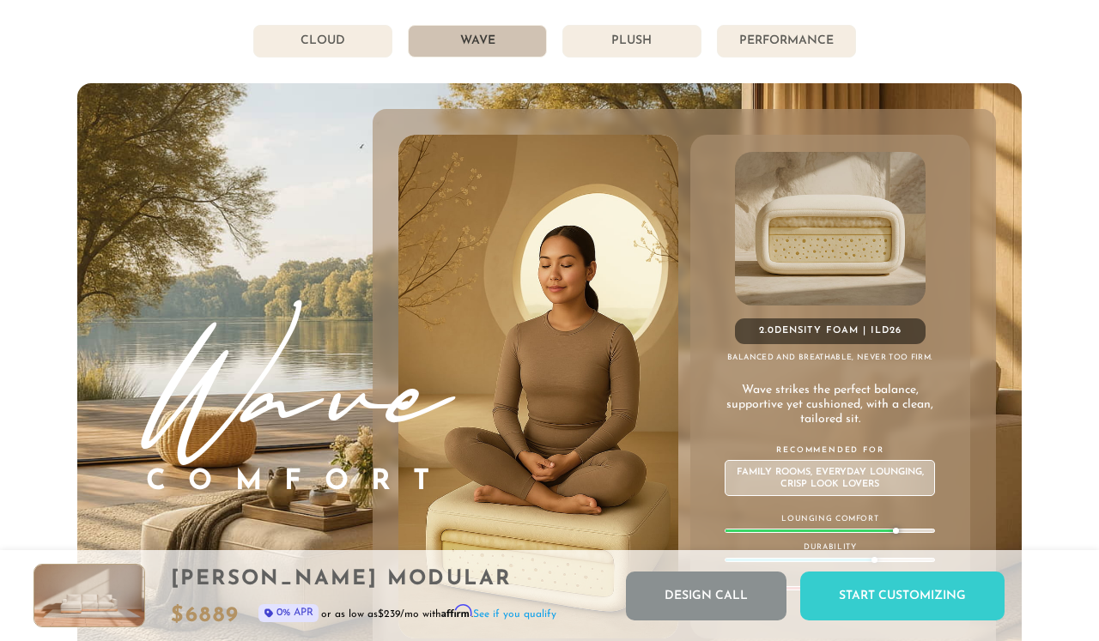
scroll to position [8843, 0]
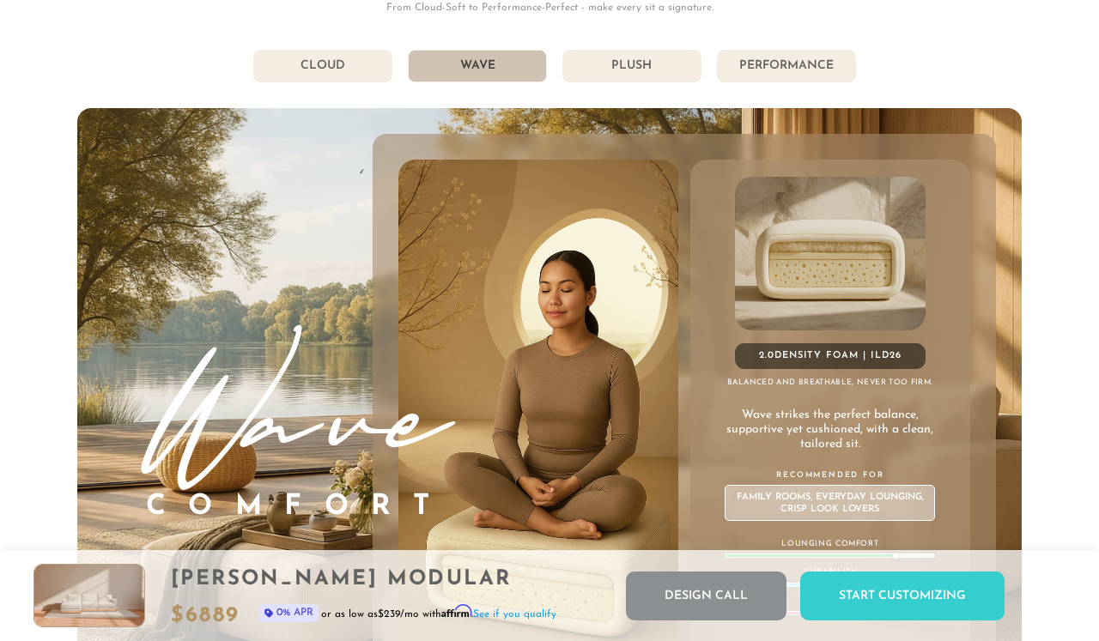
click at [636, 69] on li "Plush" at bounding box center [631, 66] width 139 height 33
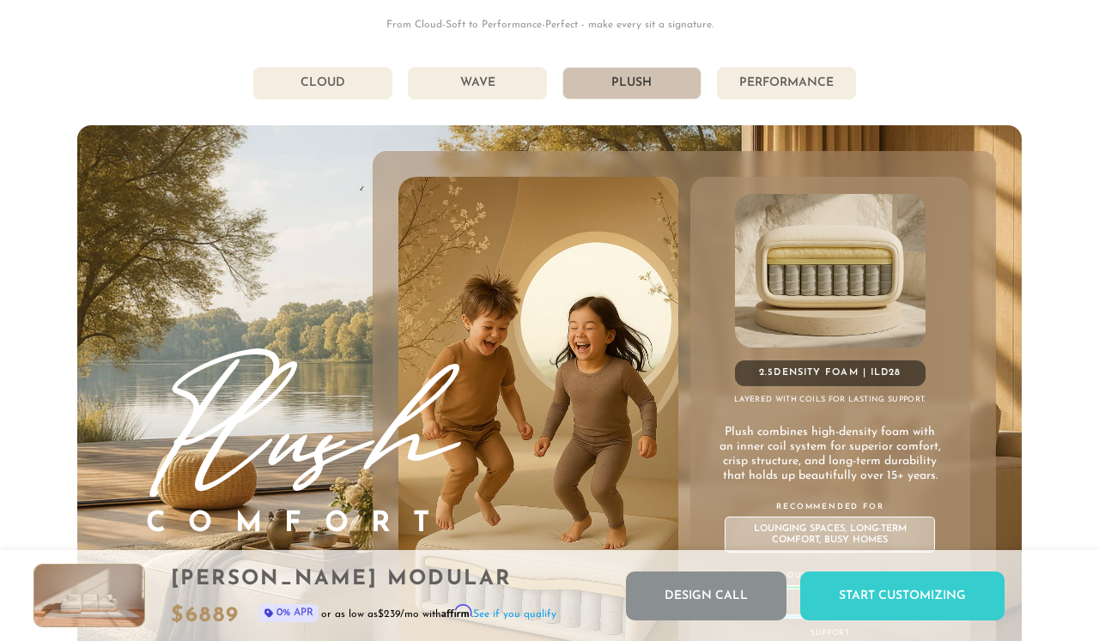
scroll to position [8824, 0]
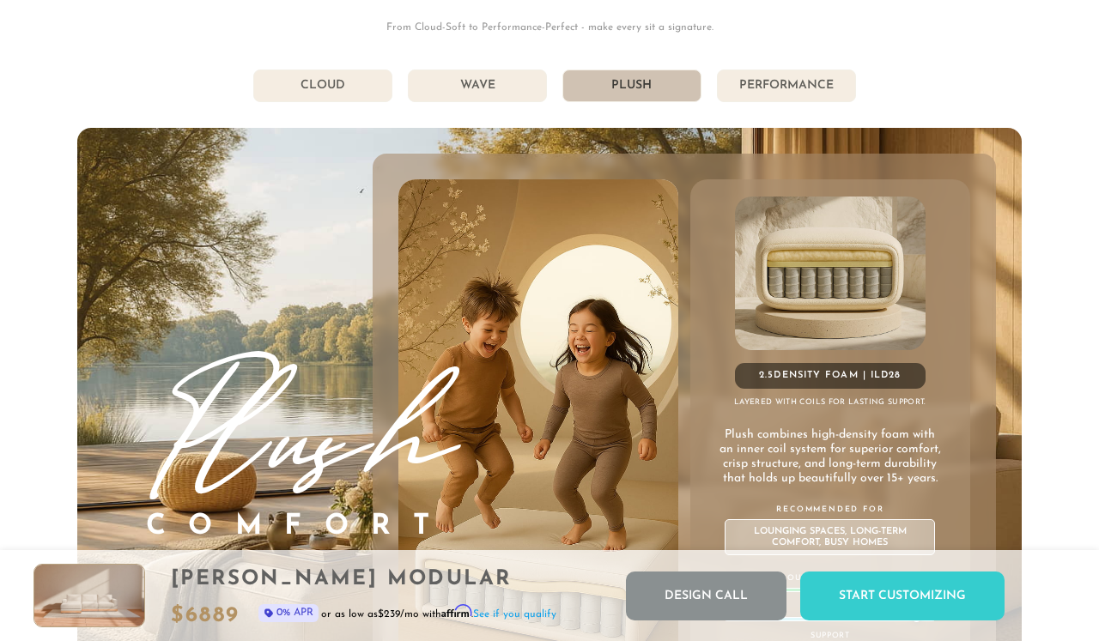
click at [789, 95] on li "Performance" at bounding box center [786, 86] width 139 height 33
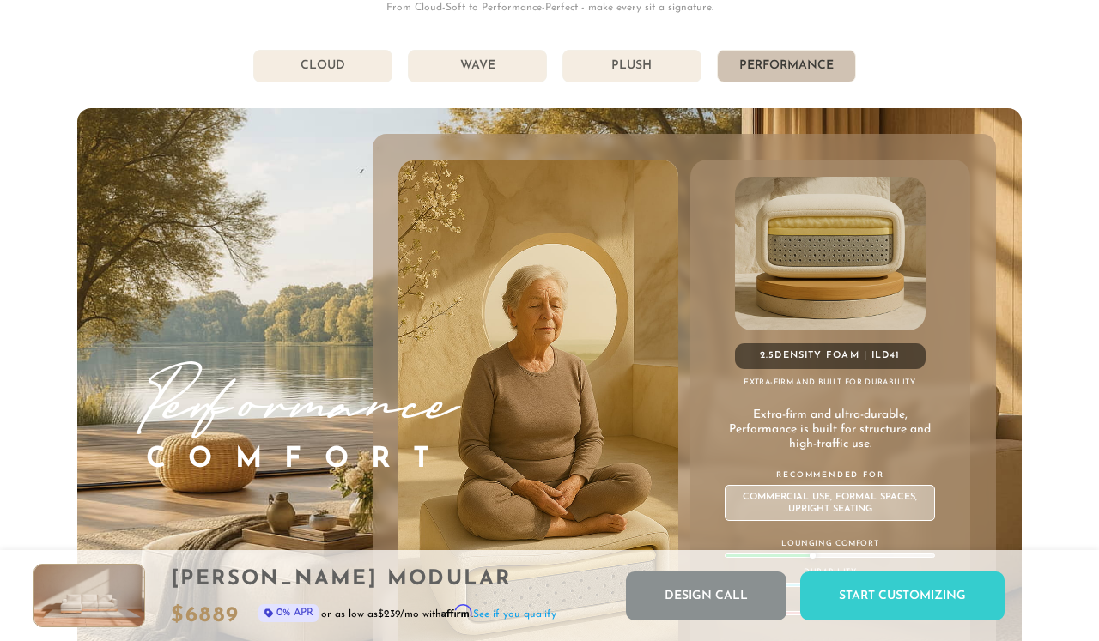
scroll to position [8814, 0]
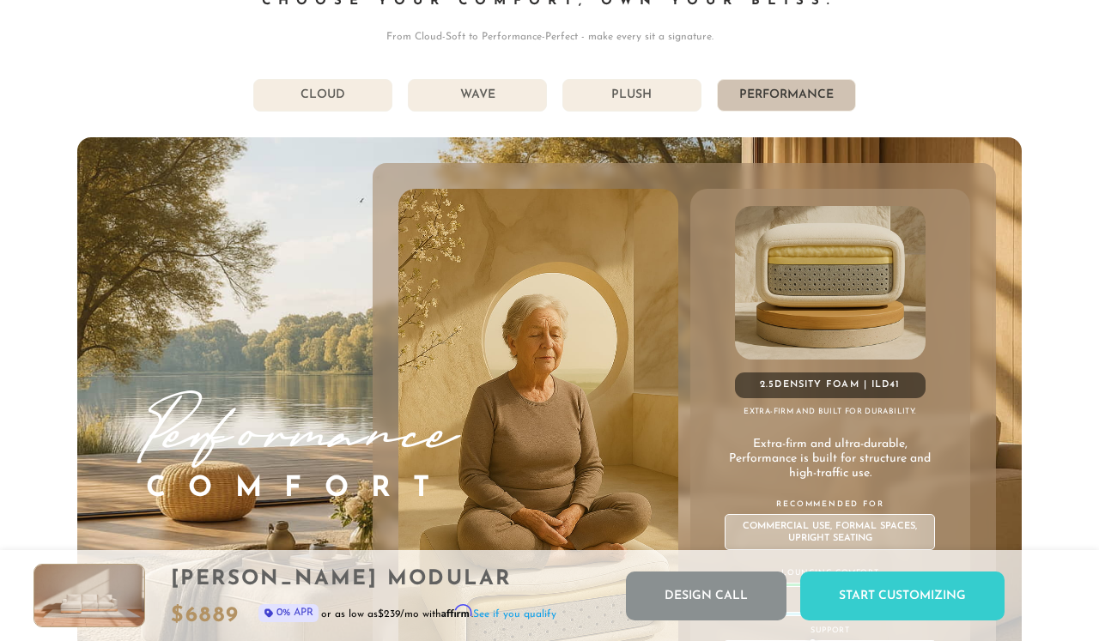
click at [639, 106] on li "Plush" at bounding box center [631, 95] width 139 height 33
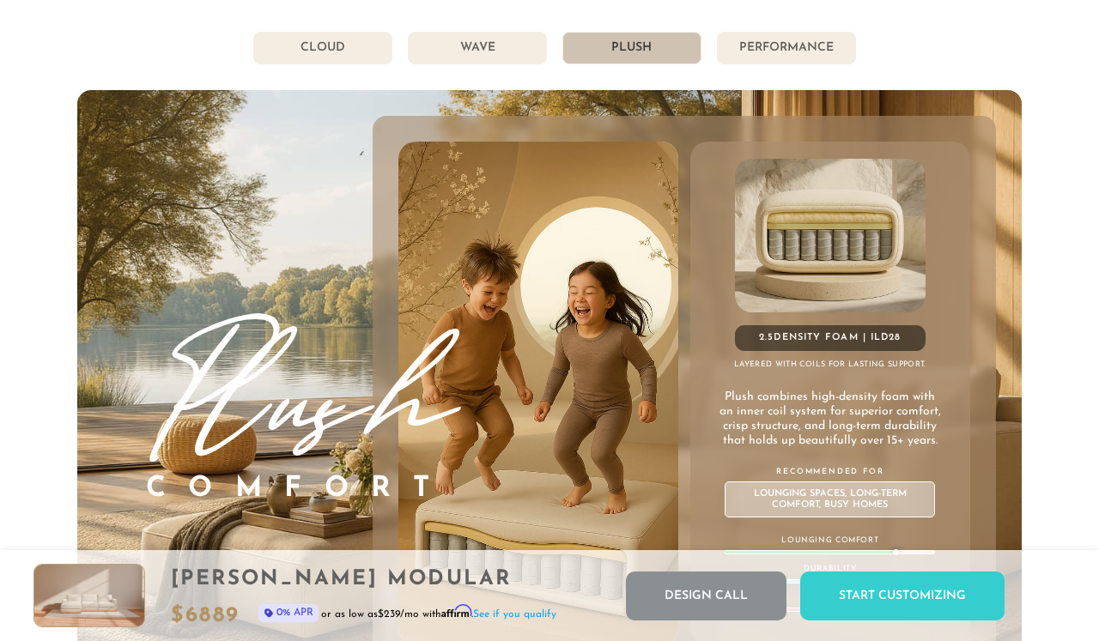
scroll to position [8855, 0]
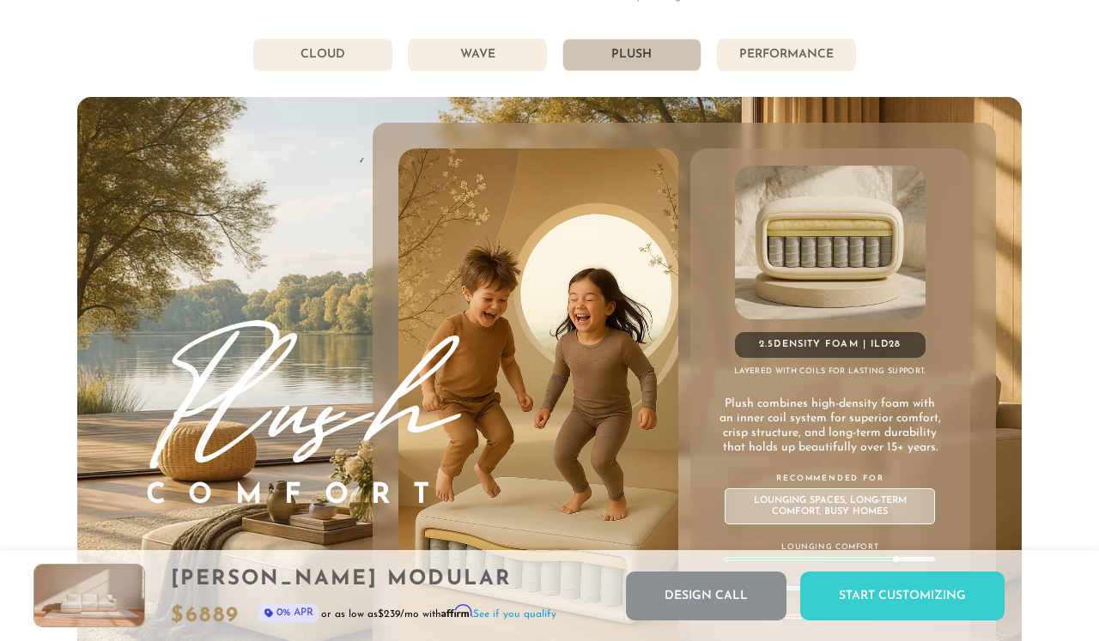
click at [475, 43] on li "Wave" at bounding box center [477, 55] width 139 height 33
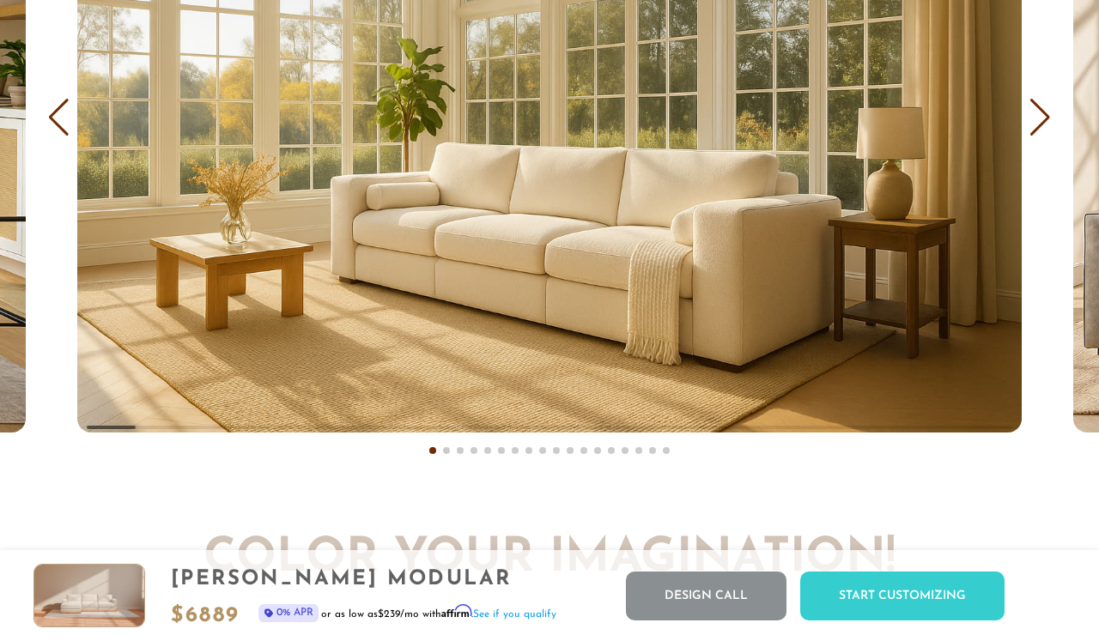
scroll to position [10000, 0]
click at [1037, 113] on div "Next slide" at bounding box center [1039, 119] width 23 height 38
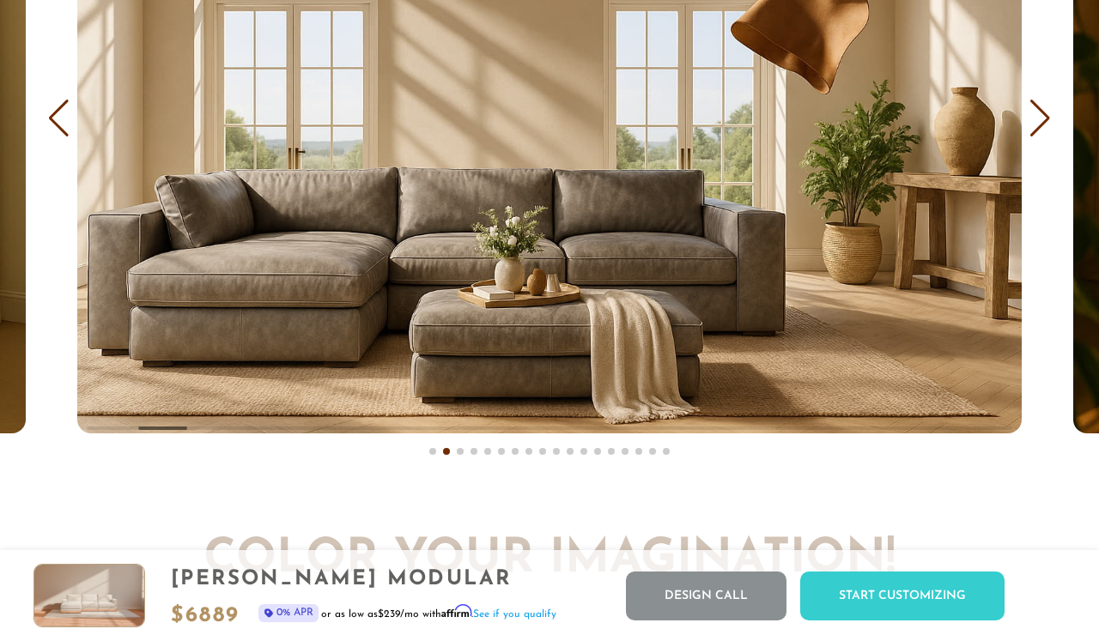
click at [1037, 113] on div "Next slide" at bounding box center [1039, 119] width 23 height 38
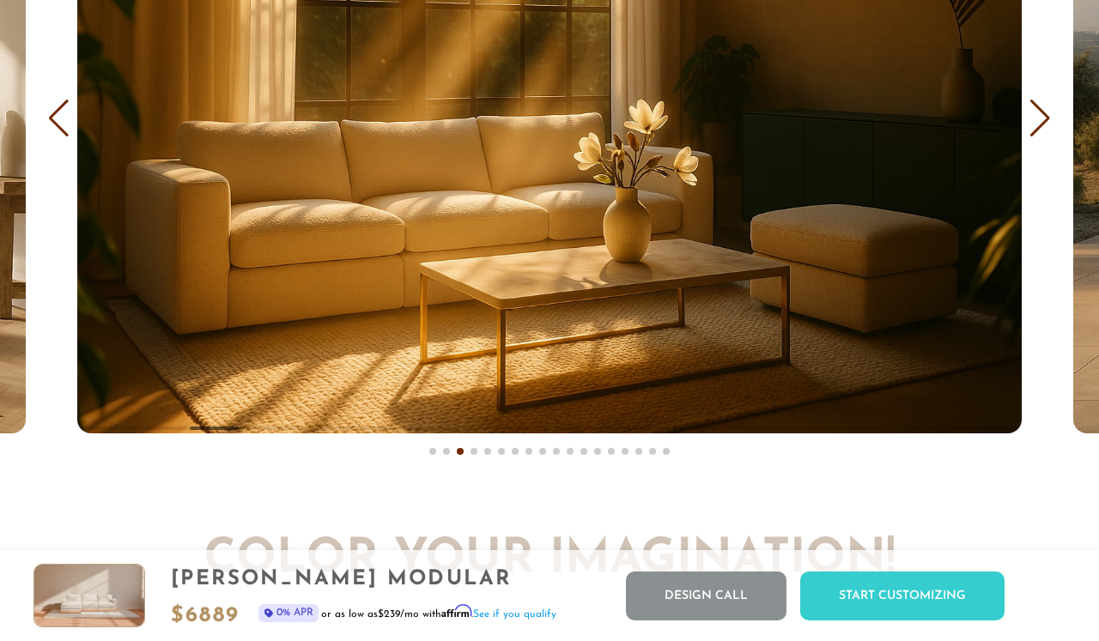
click at [1037, 113] on div "Next slide" at bounding box center [1039, 119] width 23 height 38
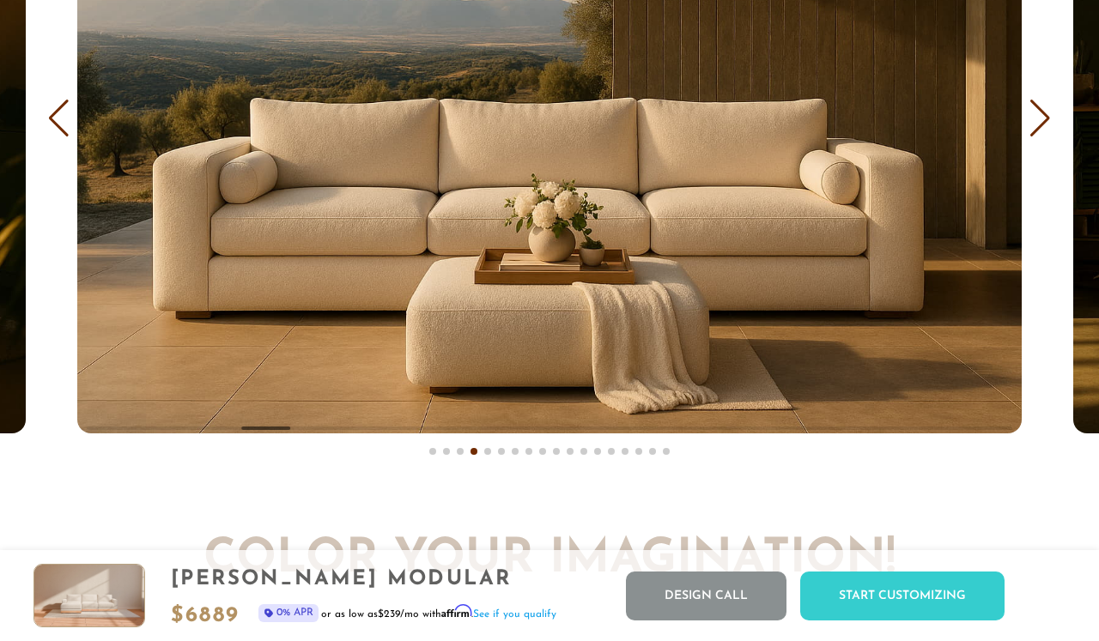
click at [1037, 113] on div "Next slide" at bounding box center [1039, 119] width 23 height 38
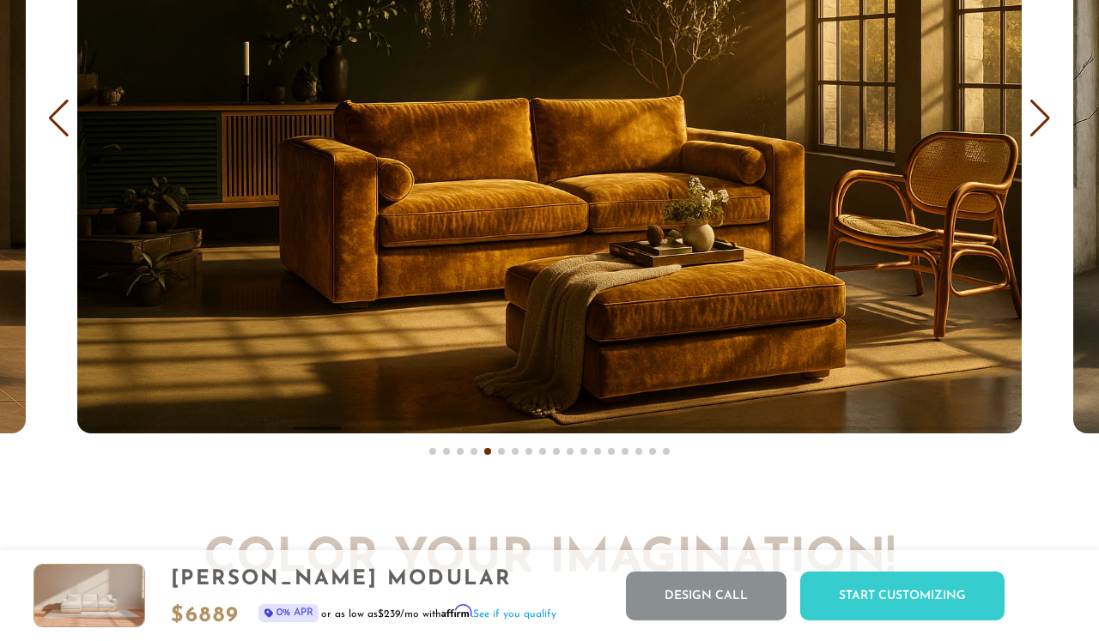
click at [1037, 113] on div "Next slide" at bounding box center [1039, 119] width 23 height 38
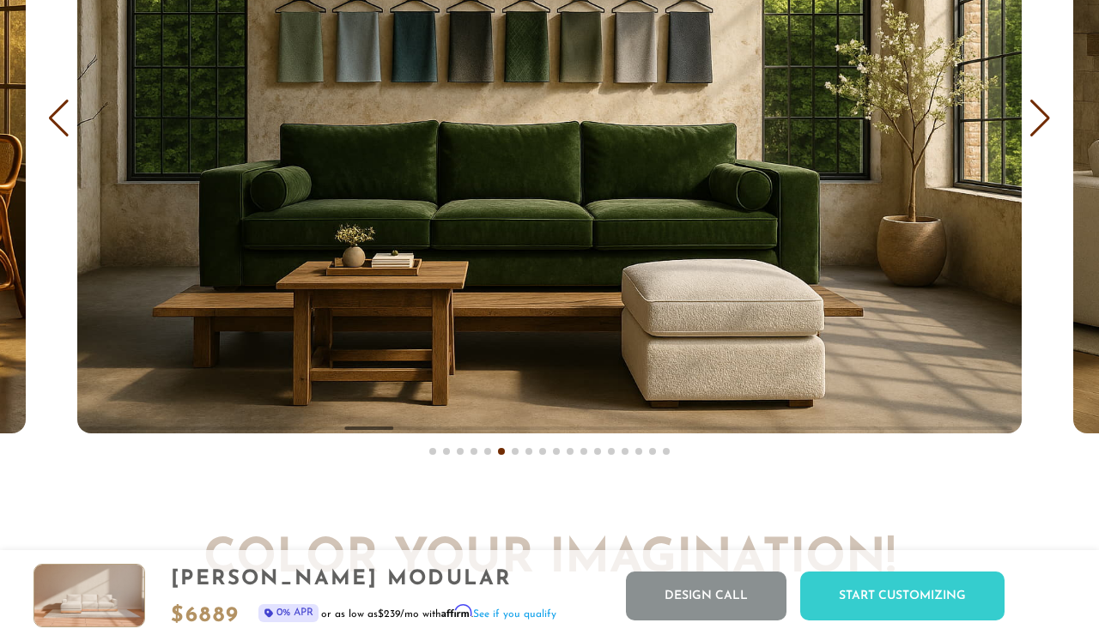
click at [1037, 113] on div "Next slide" at bounding box center [1039, 119] width 23 height 38
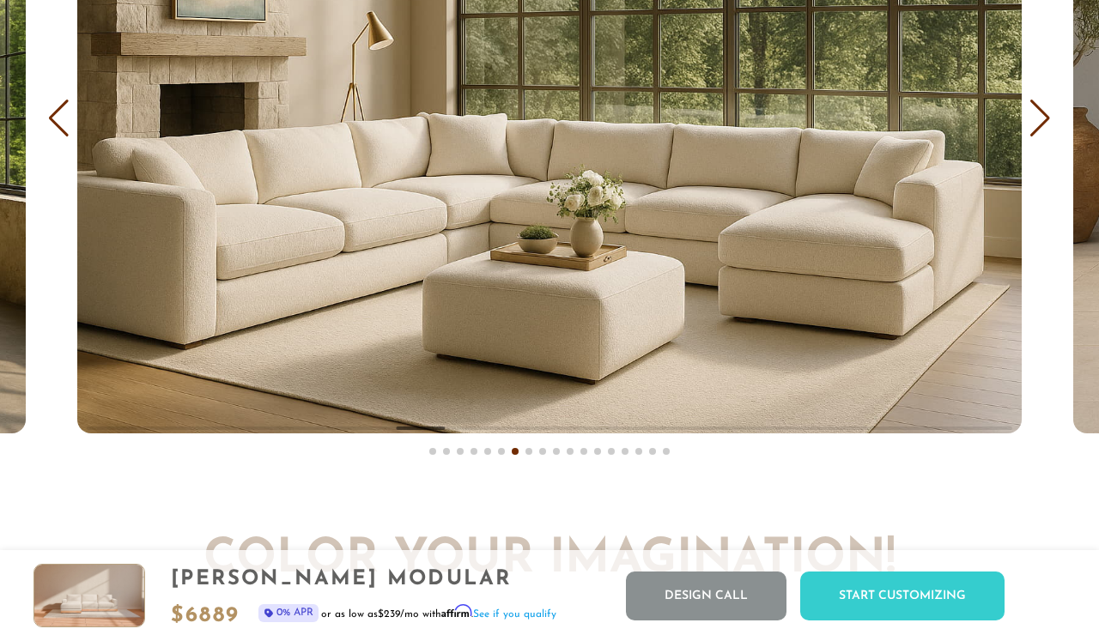
click at [1037, 113] on div "Next slide" at bounding box center [1039, 119] width 23 height 38
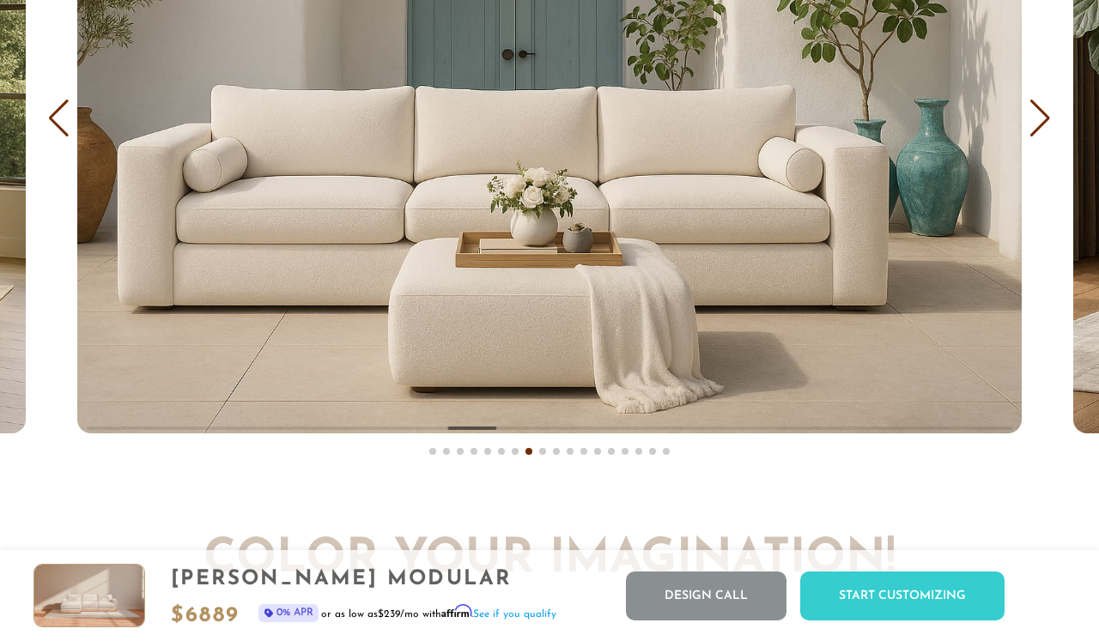
click at [1037, 113] on div "Next slide" at bounding box center [1039, 119] width 23 height 38
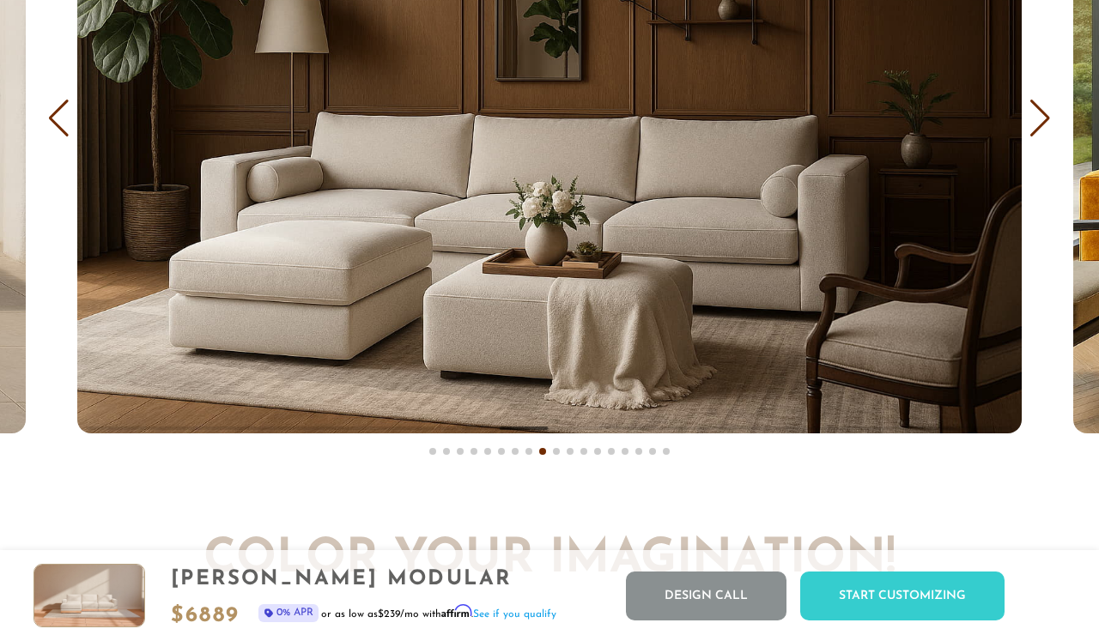
click at [1037, 113] on div "Next slide" at bounding box center [1039, 119] width 23 height 38
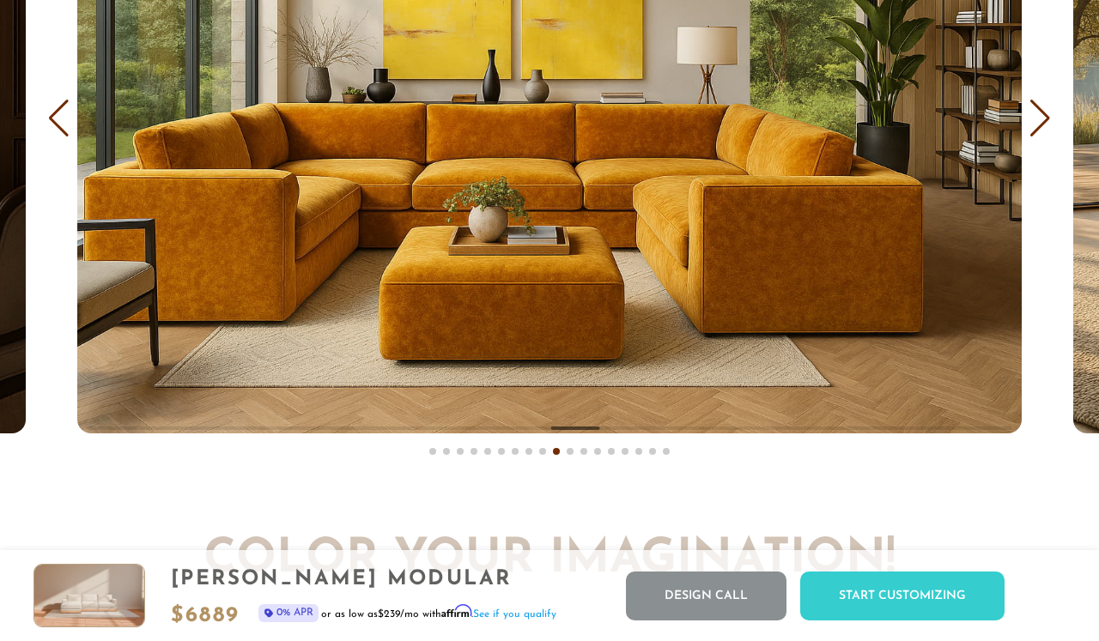
click at [1037, 113] on div "Next slide" at bounding box center [1039, 119] width 23 height 38
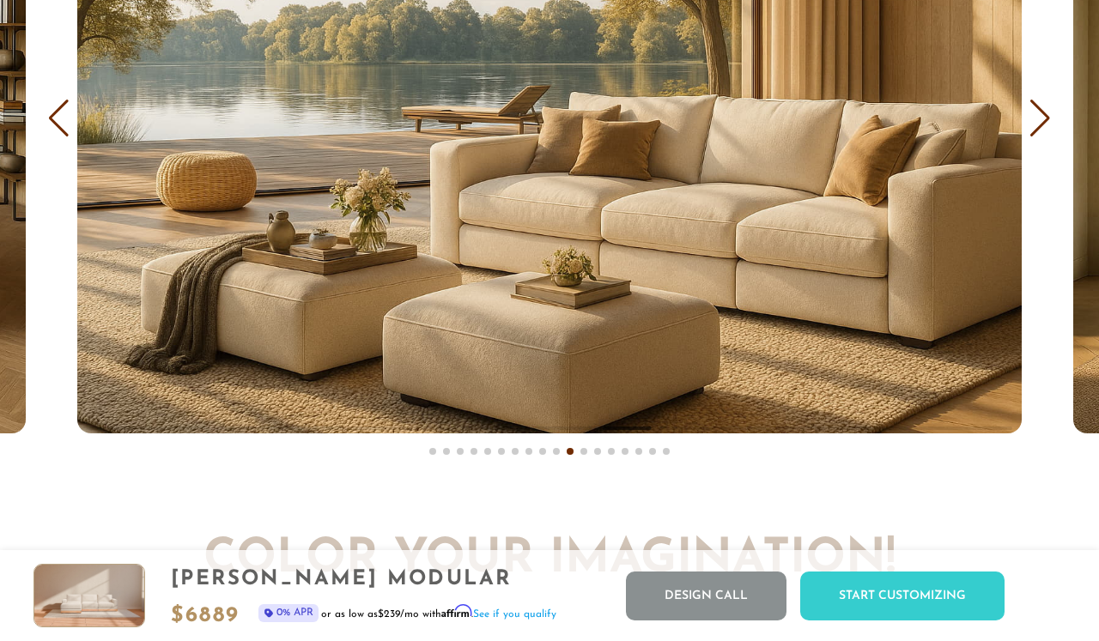
click at [1037, 113] on div "Next slide" at bounding box center [1039, 119] width 23 height 38
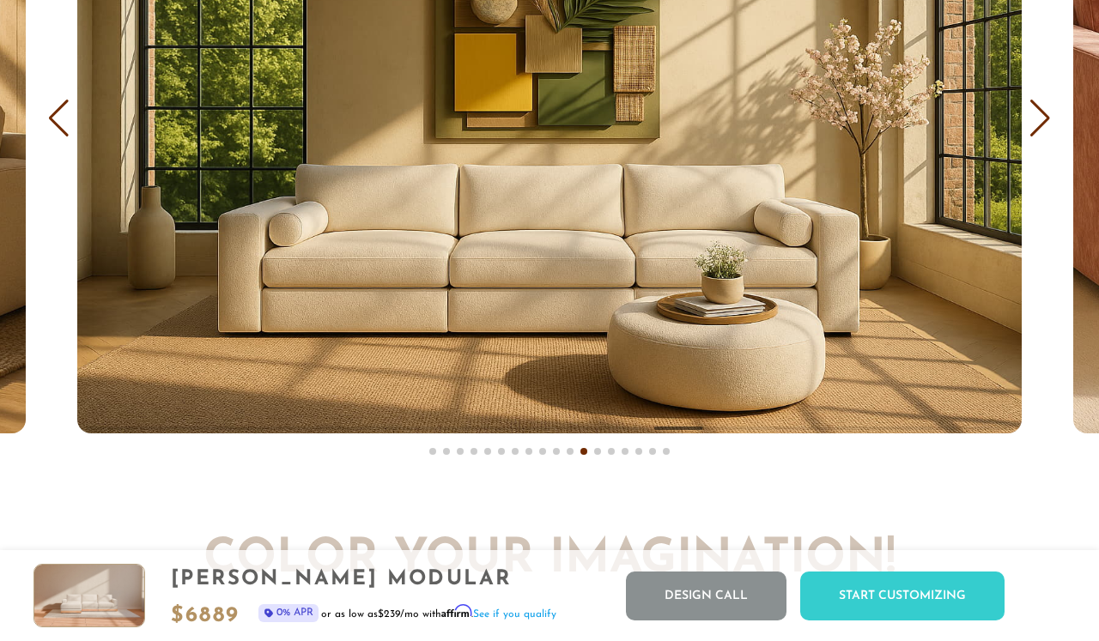
click at [1037, 113] on div "Next slide" at bounding box center [1039, 119] width 23 height 38
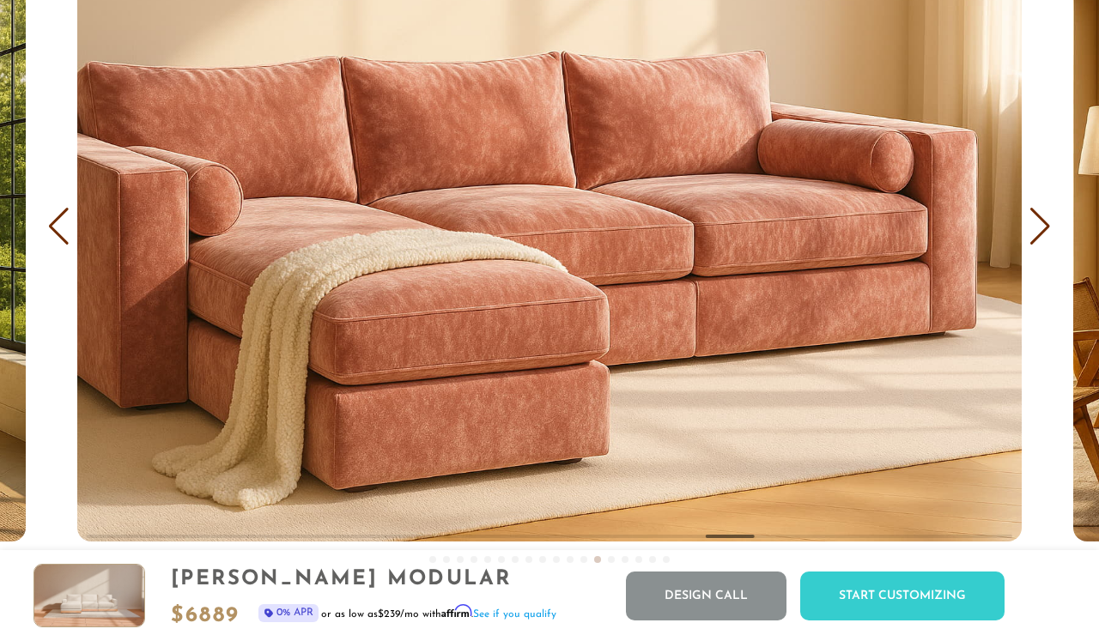
scroll to position [9896, 0]
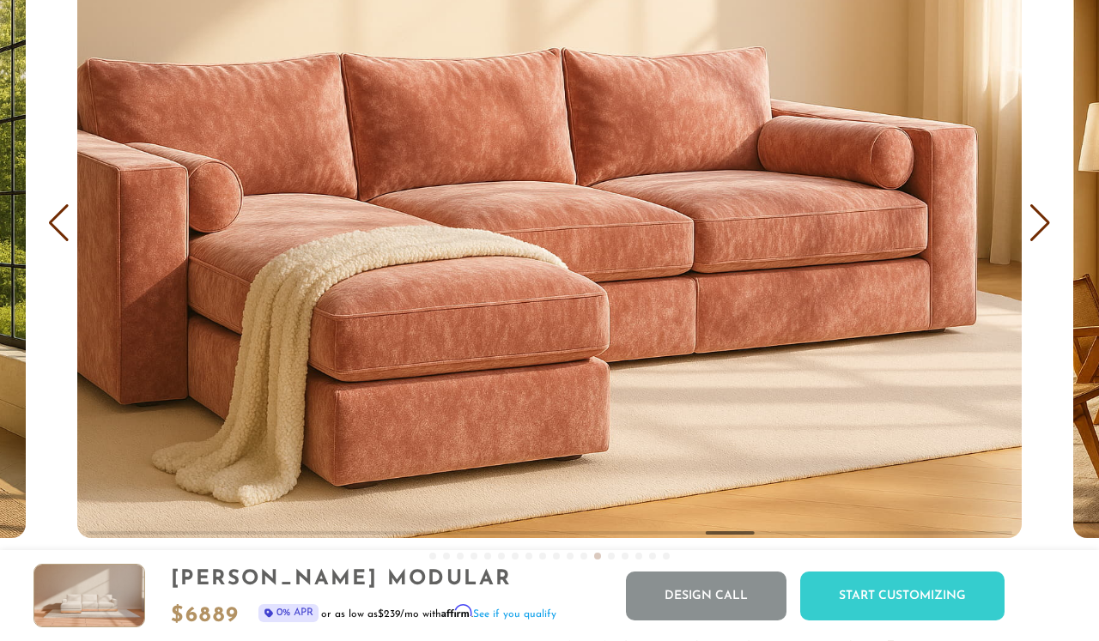
click at [1043, 211] on div "Next slide" at bounding box center [1039, 223] width 23 height 38
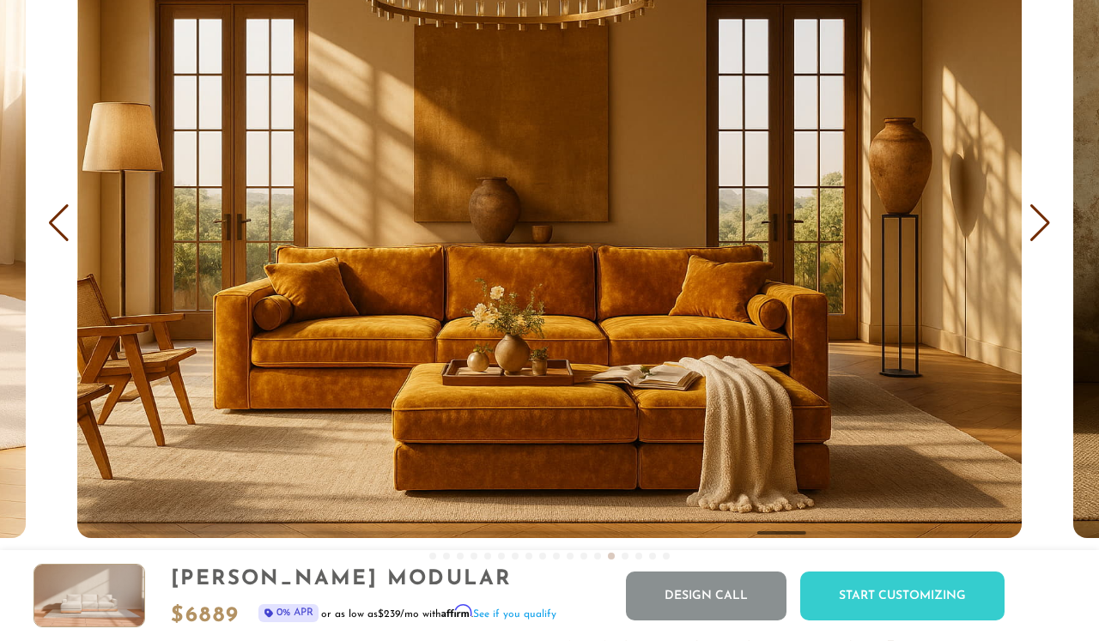
click at [1043, 211] on div "Next slide" at bounding box center [1039, 223] width 23 height 38
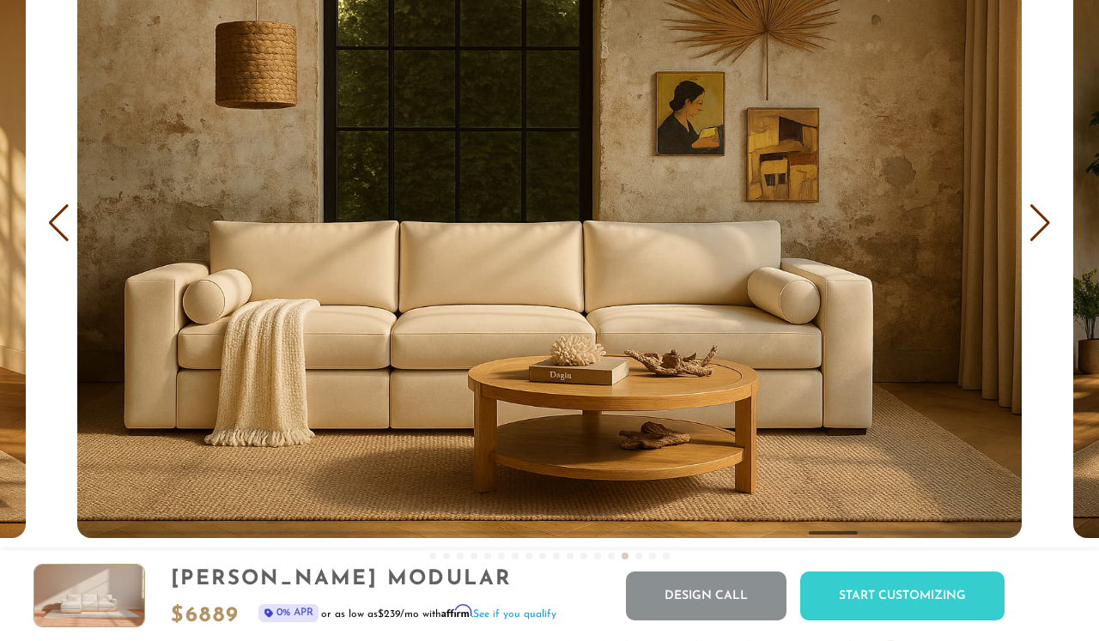
click at [1043, 211] on div "Next slide" at bounding box center [1039, 223] width 23 height 38
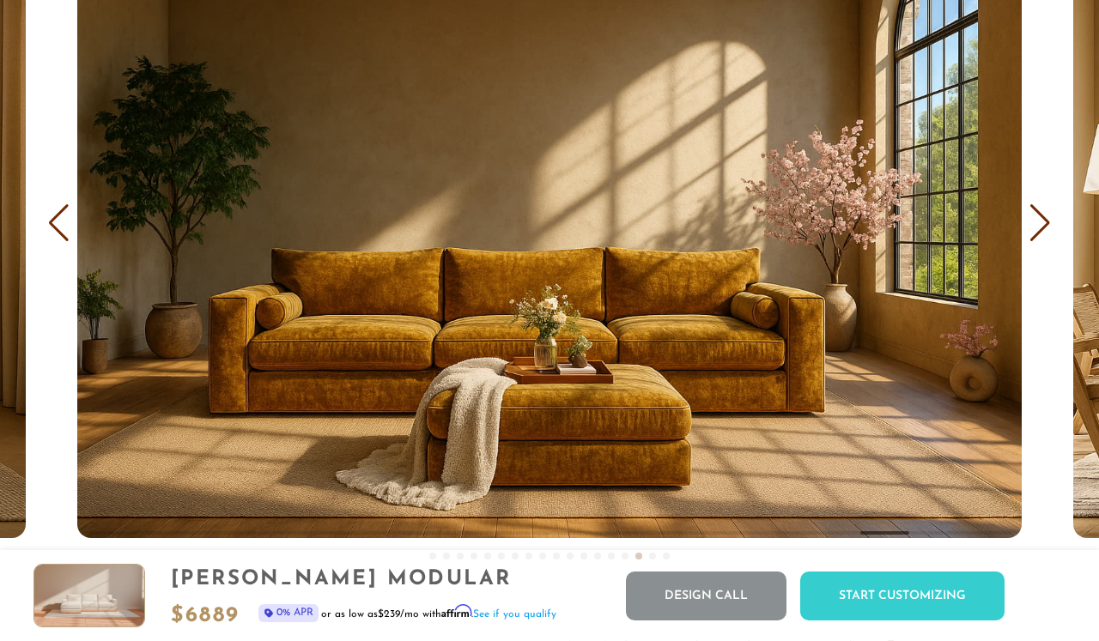
click at [1043, 211] on div "Next slide" at bounding box center [1039, 223] width 23 height 38
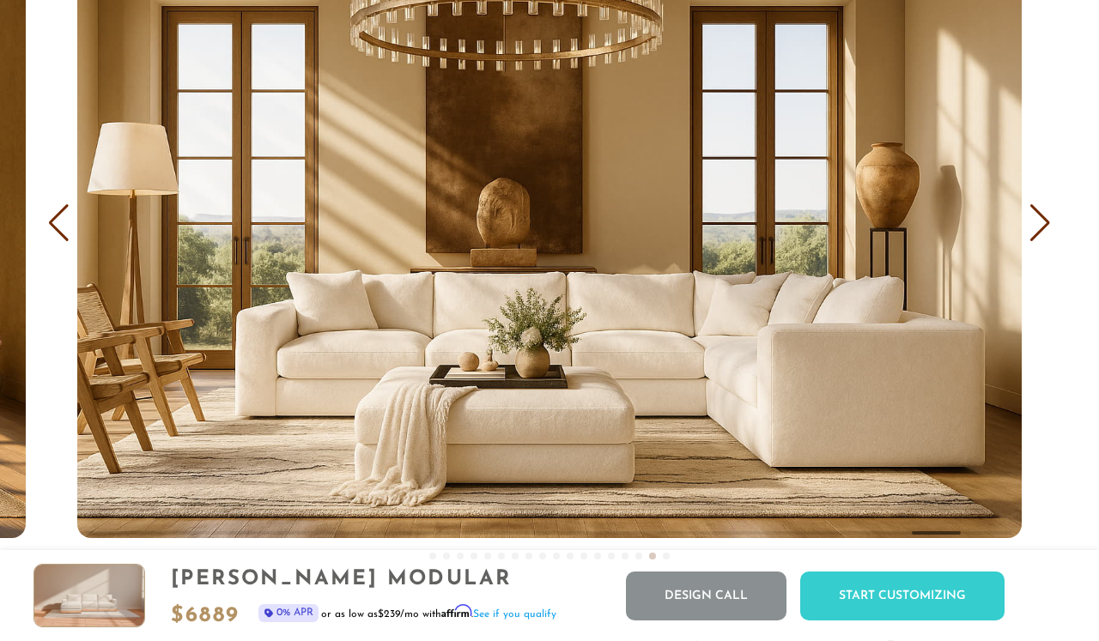
click at [1043, 211] on div "Next slide" at bounding box center [1039, 223] width 23 height 38
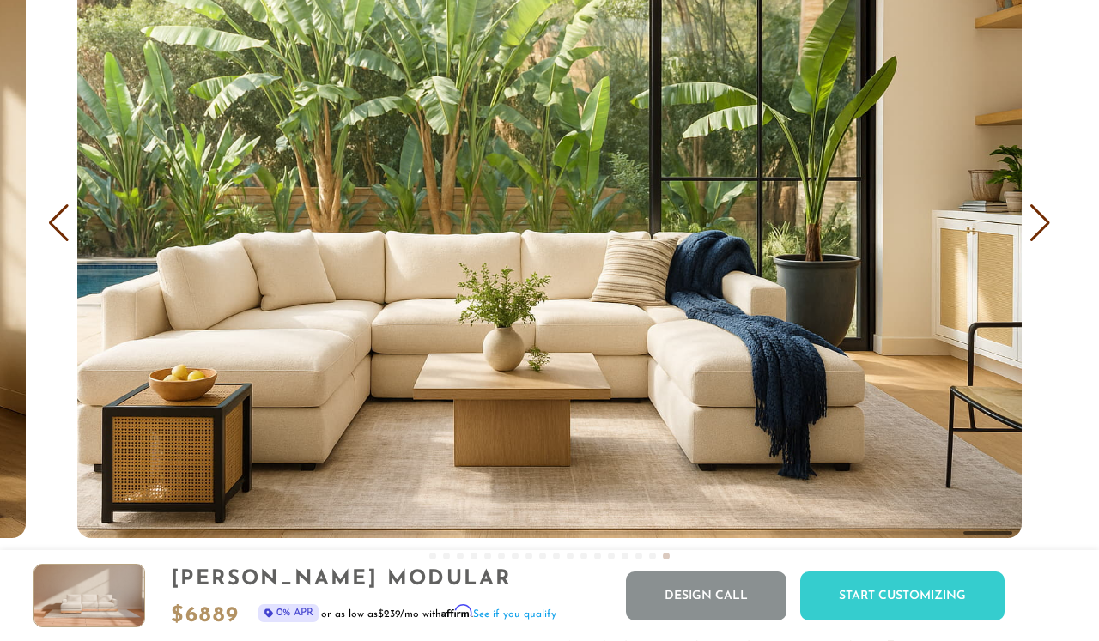
click at [1043, 211] on div "Next slide" at bounding box center [1039, 223] width 23 height 38
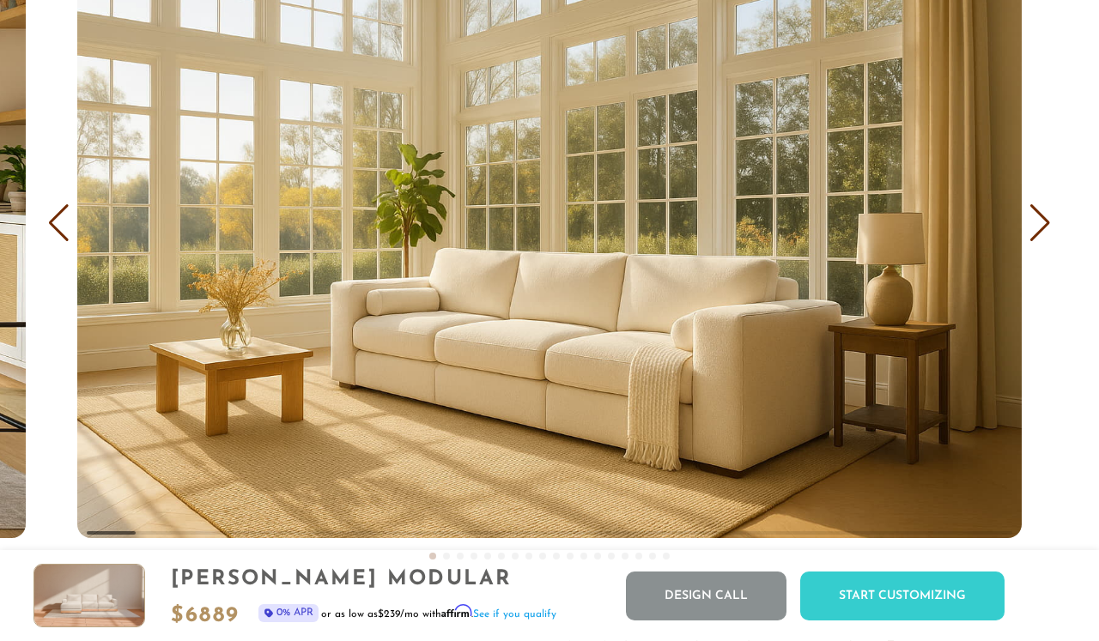
click at [1043, 211] on div "Next slide" at bounding box center [1039, 223] width 23 height 38
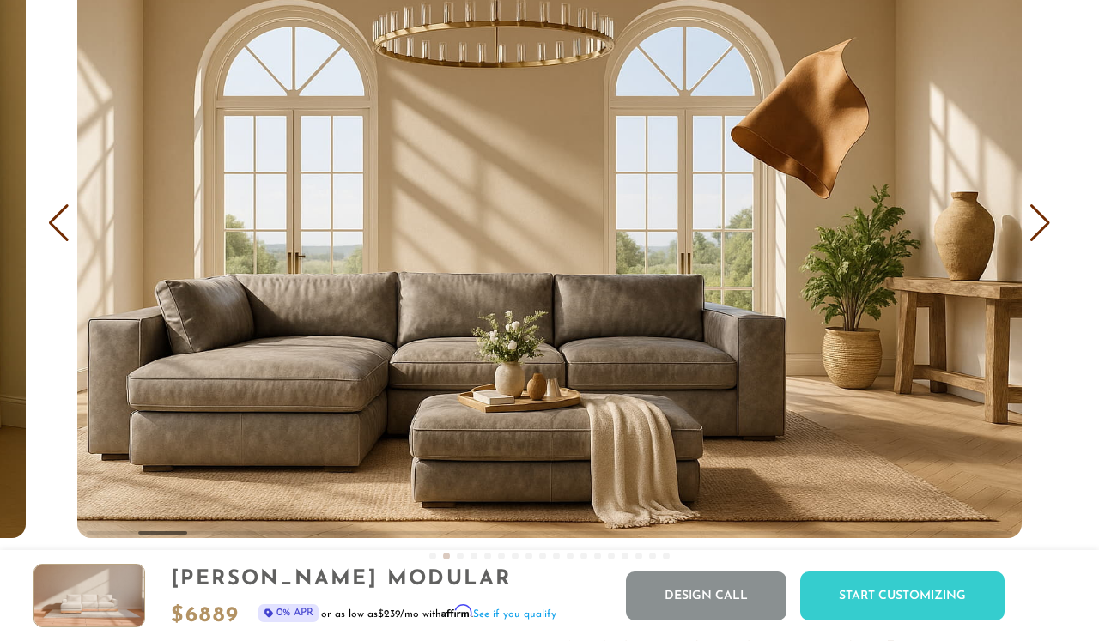
click at [1043, 211] on div "Next slide" at bounding box center [1039, 223] width 23 height 38
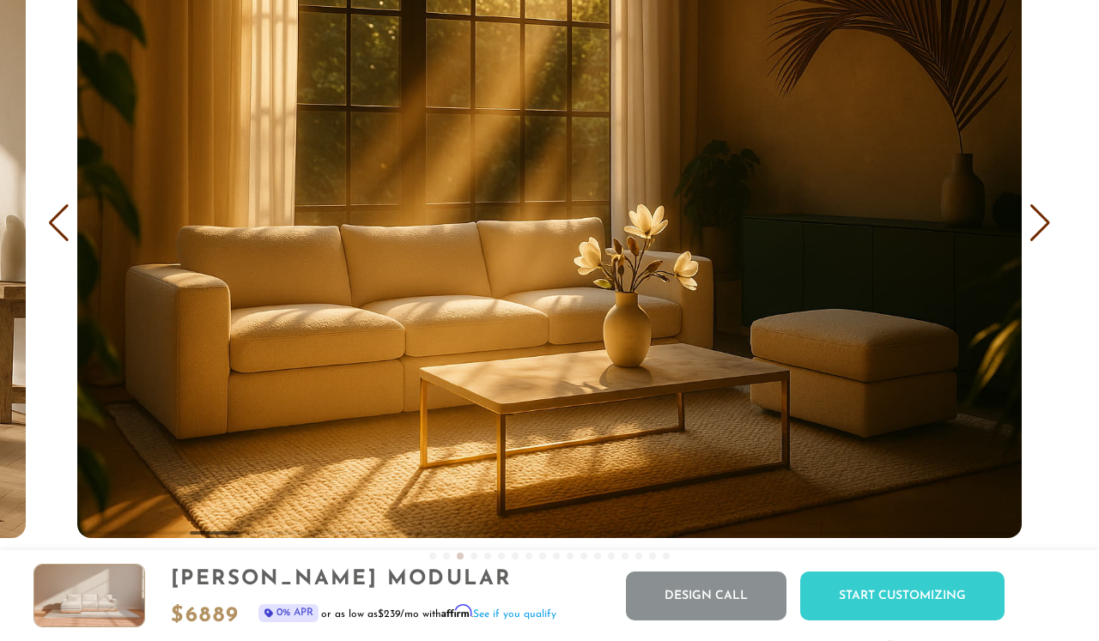
click at [1043, 211] on div "Next slide" at bounding box center [1039, 223] width 23 height 38
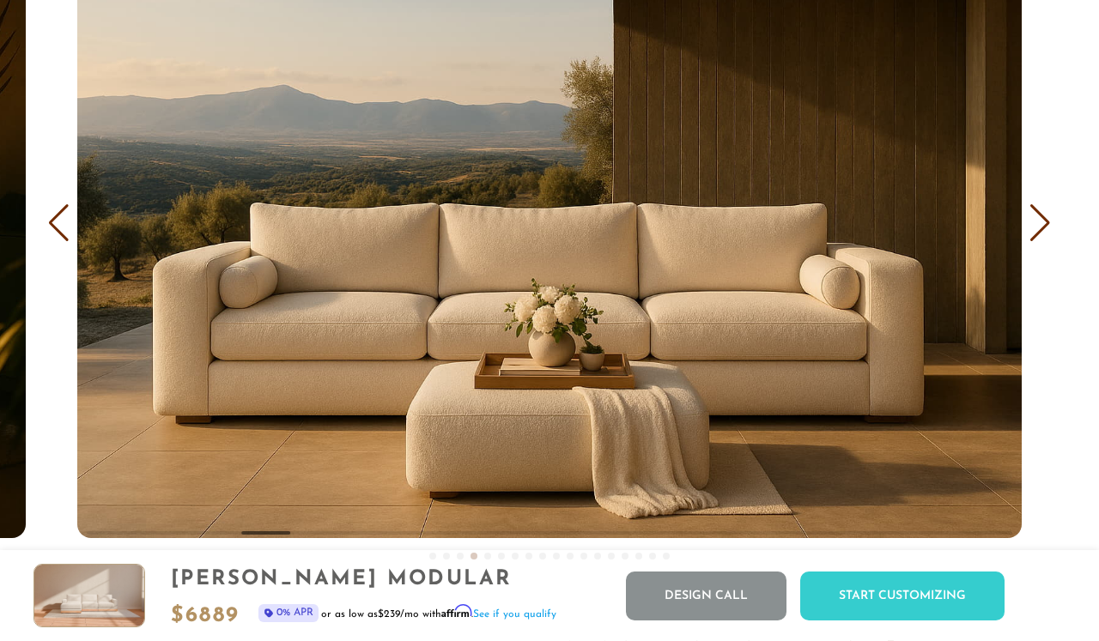
click at [1043, 211] on div "Next slide" at bounding box center [1039, 223] width 23 height 38
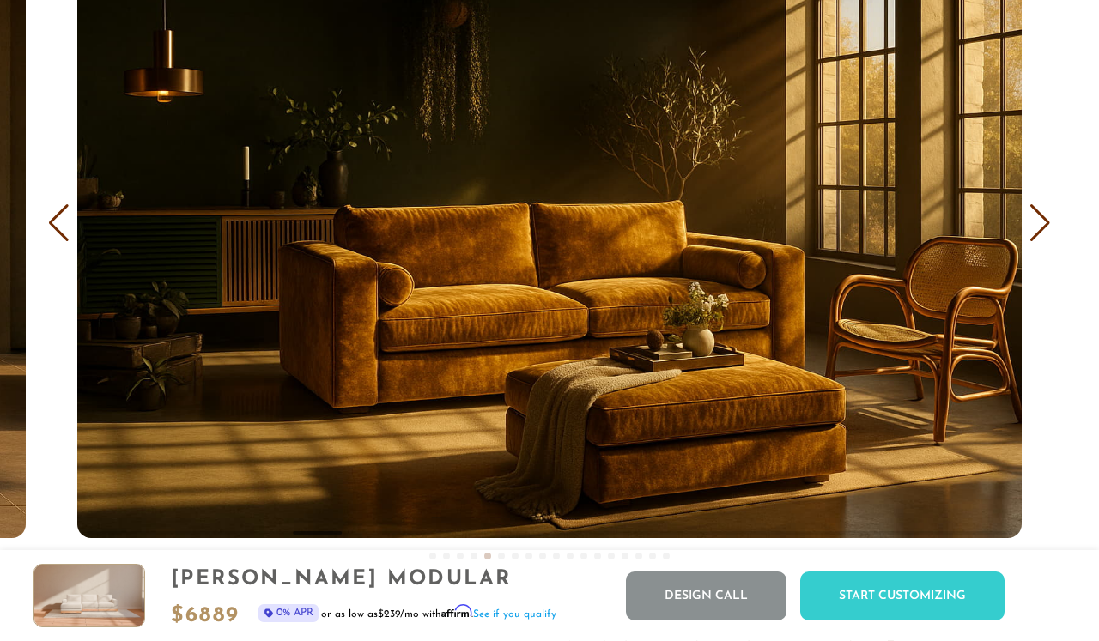
click at [1043, 211] on div "Next slide" at bounding box center [1039, 223] width 23 height 38
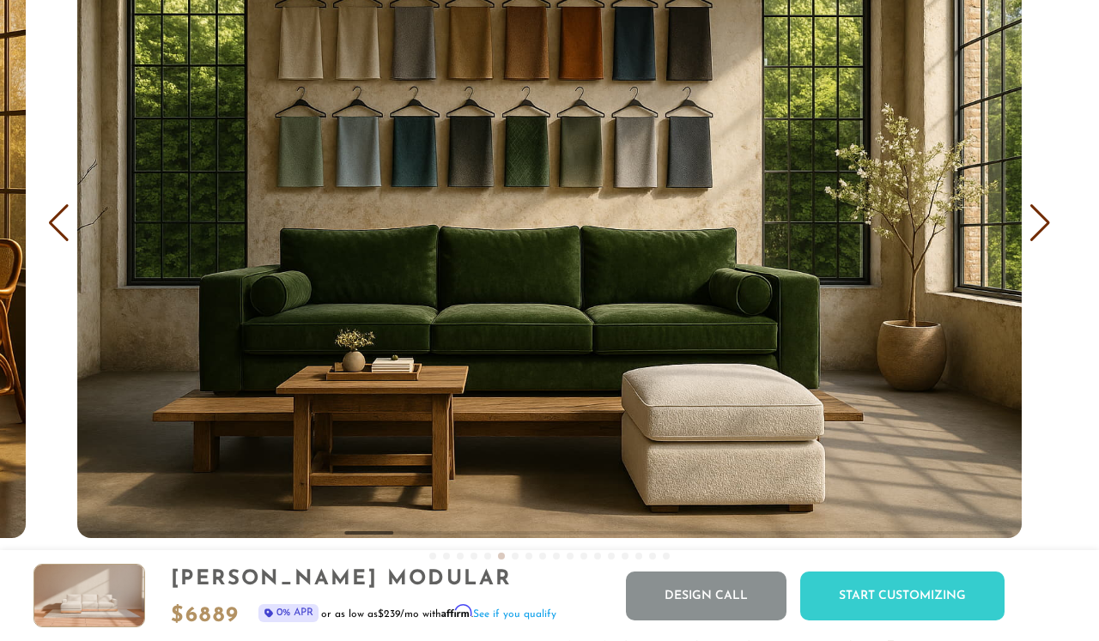
click at [1043, 211] on div "Next slide" at bounding box center [1039, 223] width 23 height 38
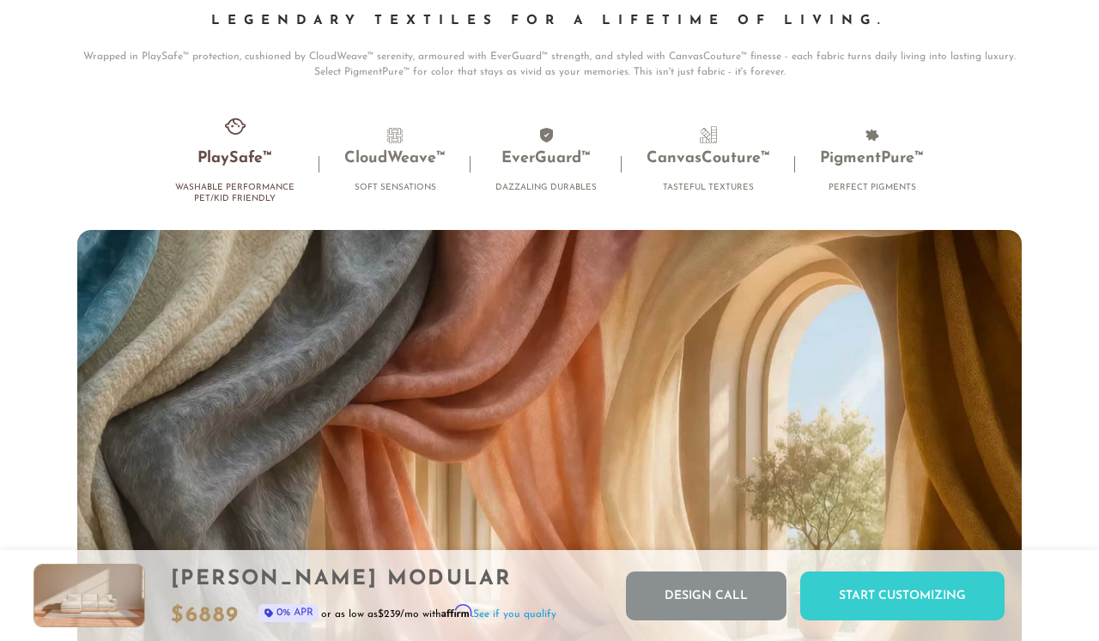
scroll to position [10578, 0]
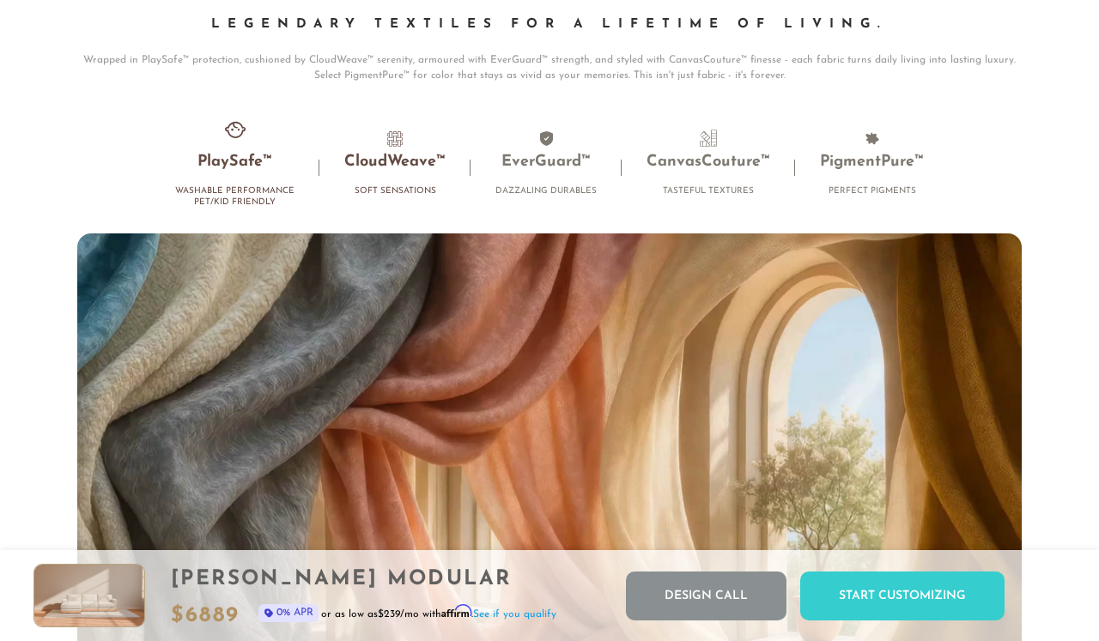
click at [385, 160] on h3 "CloudWeave™" at bounding box center [394, 163] width 101 height 20
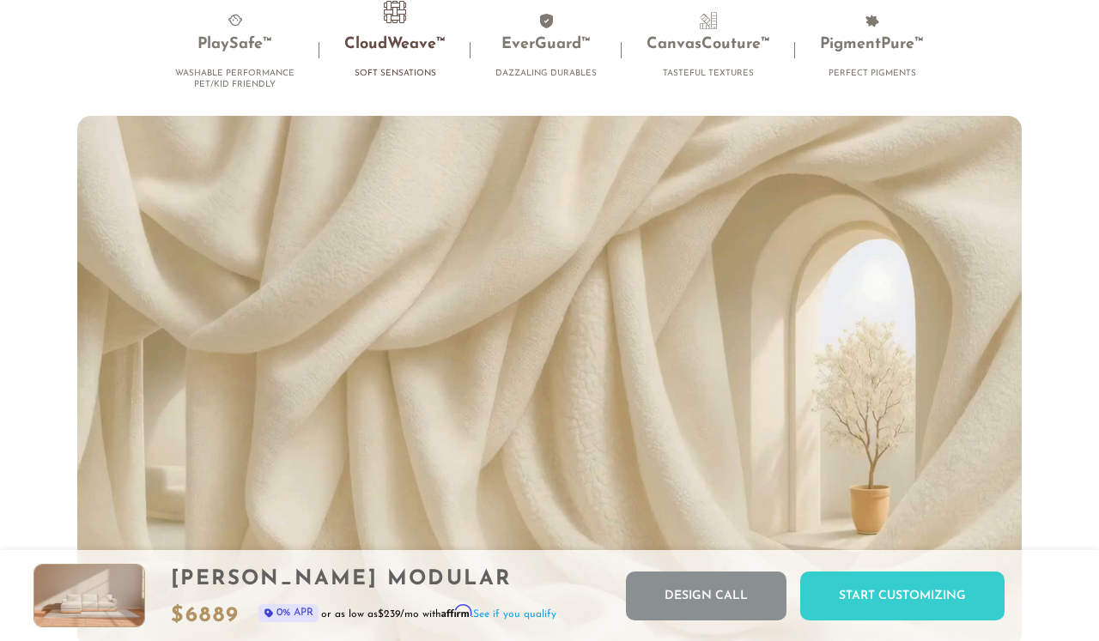
scroll to position [10700, 0]
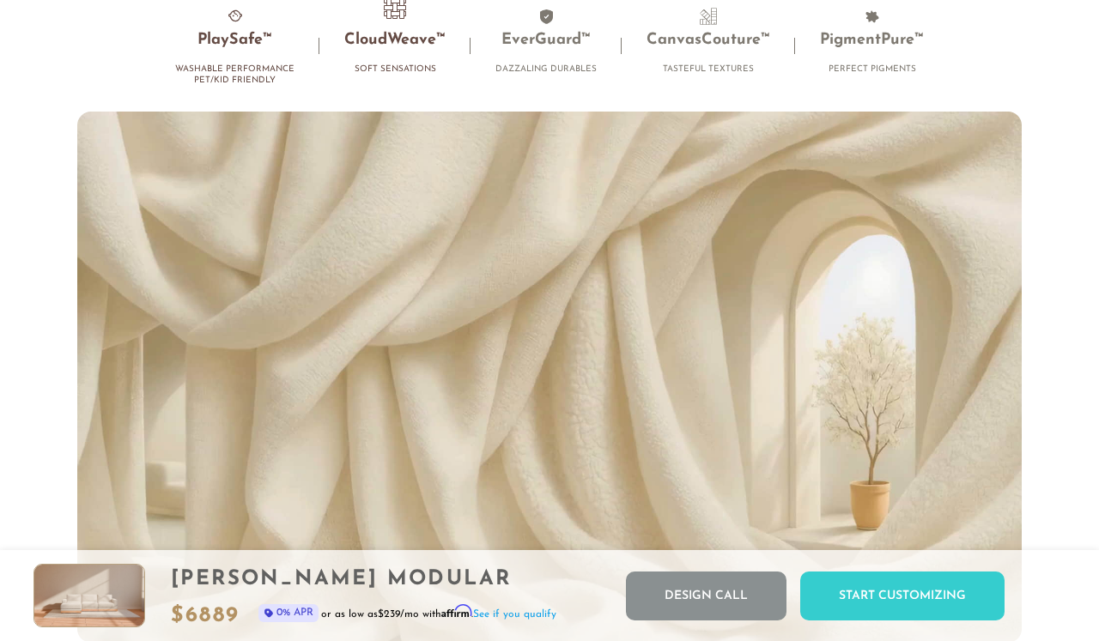
click at [244, 41] on h3 "PlaySafe™" at bounding box center [234, 41] width 119 height 20
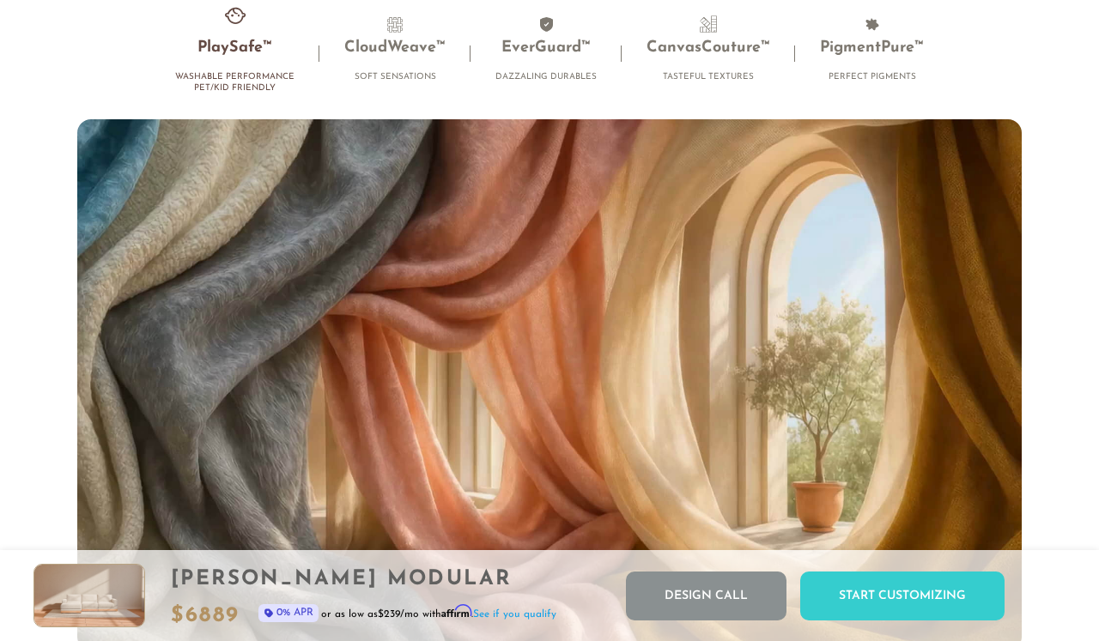
scroll to position [10691, 0]
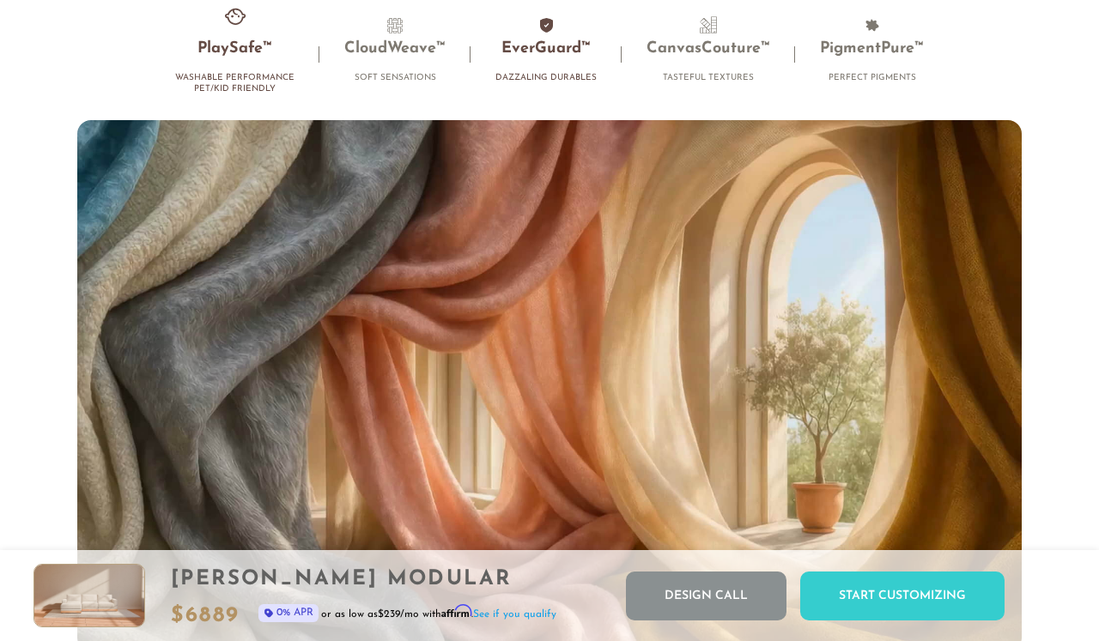
click at [542, 40] on li "EverGuard™ Dazzaling Durables" at bounding box center [545, 54] width 151 height 76
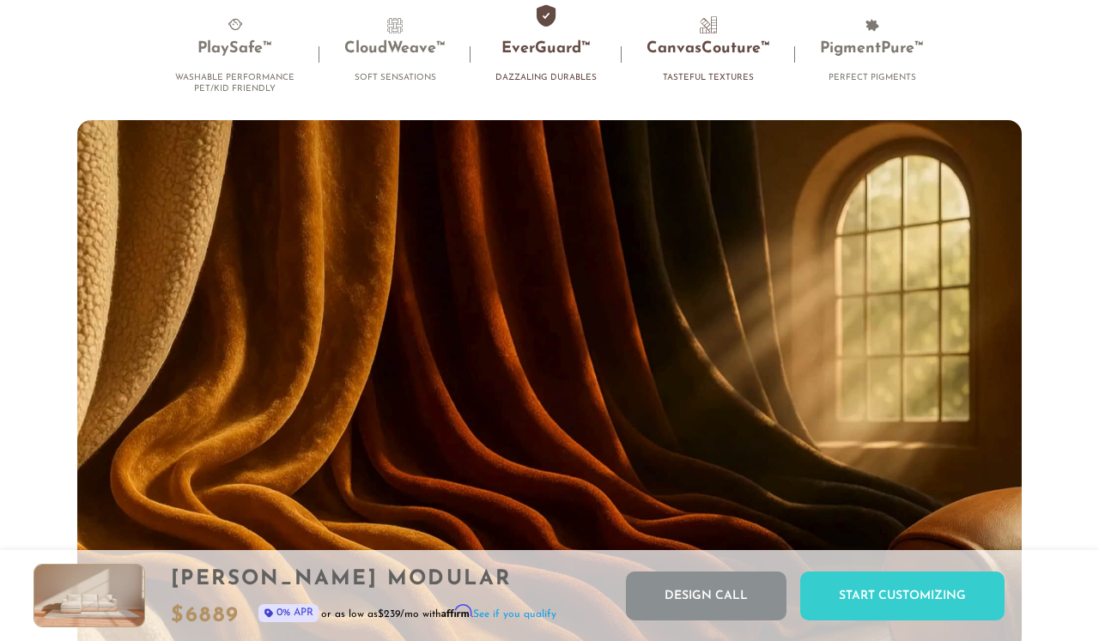
click at [689, 54] on h3 "CanvasCouture™" at bounding box center [708, 49] width 124 height 20
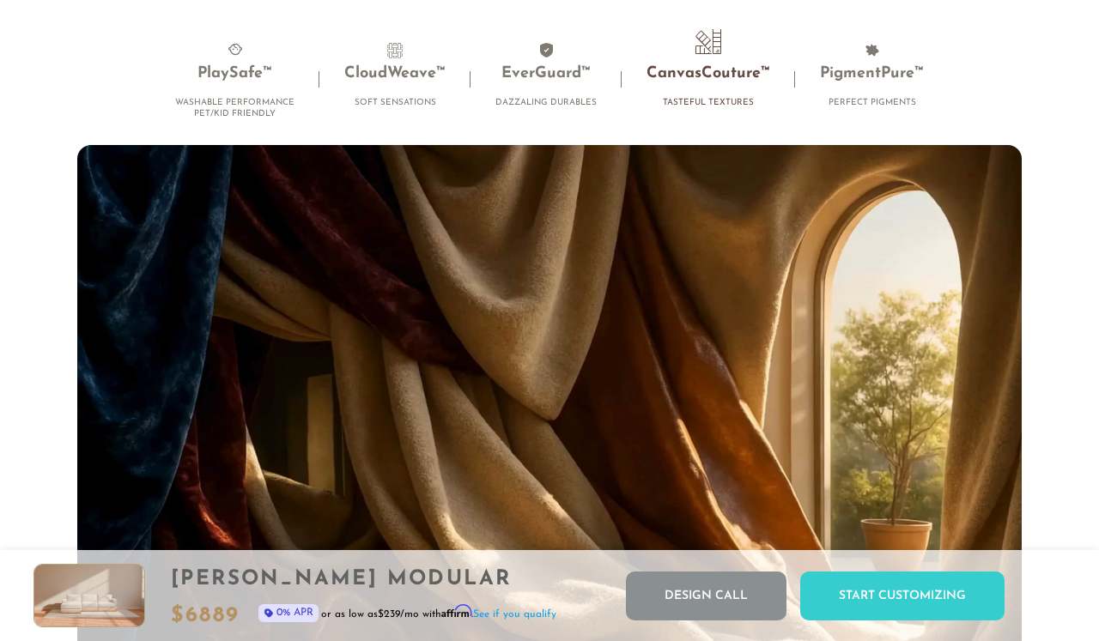
scroll to position [10666, 0]
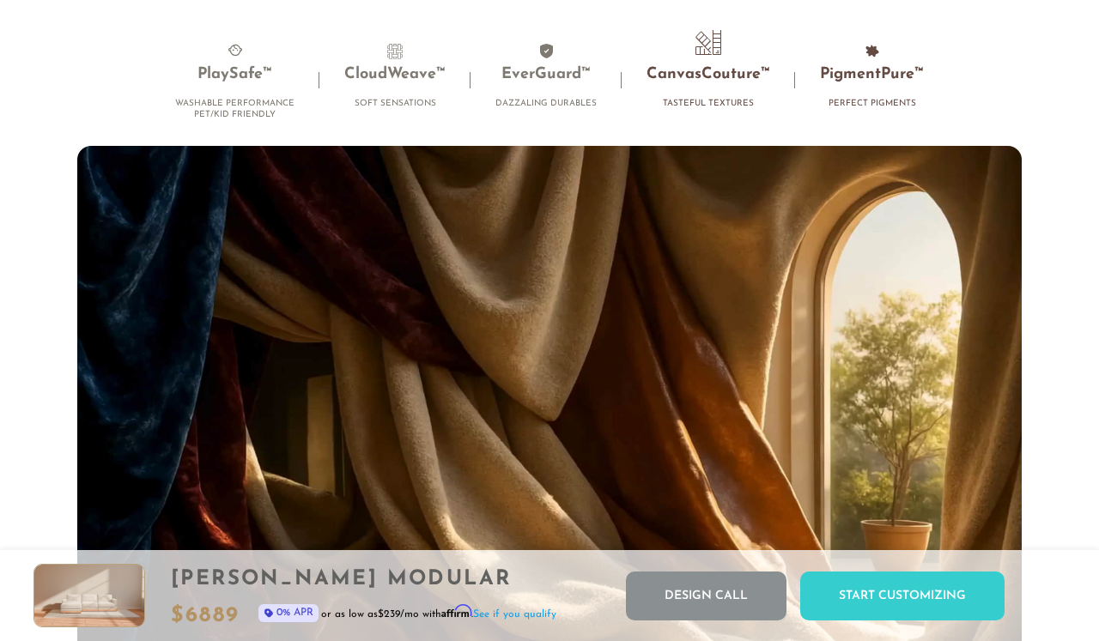
click at [861, 79] on h3 "PigmentPure™" at bounding box center [872, 75] width 104 height 20
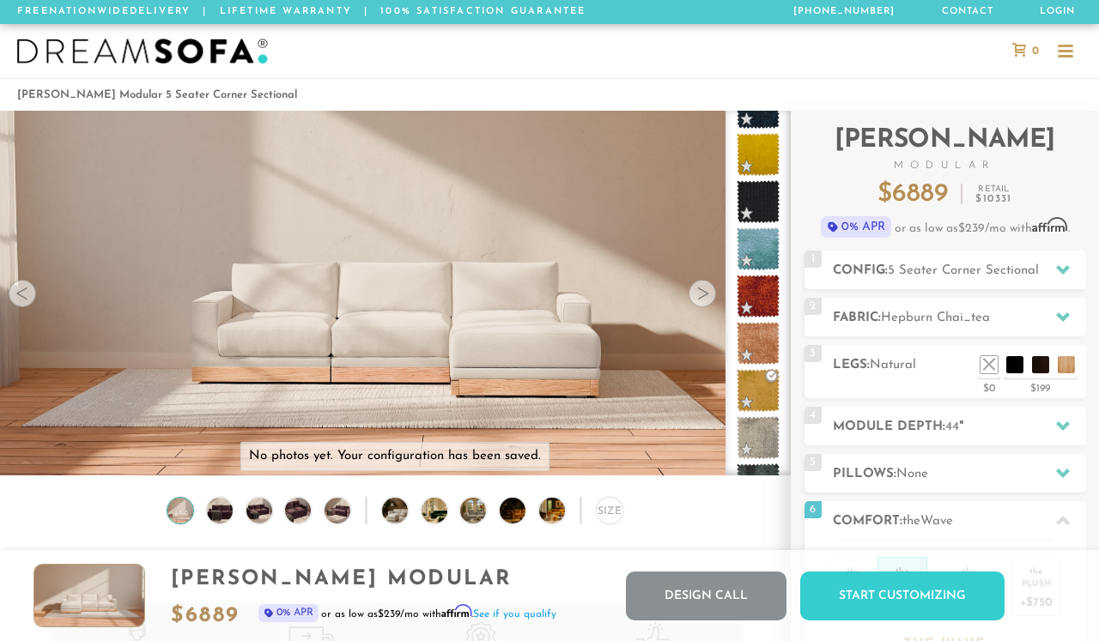
scroll to position [0, 0]
